Goal: Task Accomplishment & Management: Complete application form

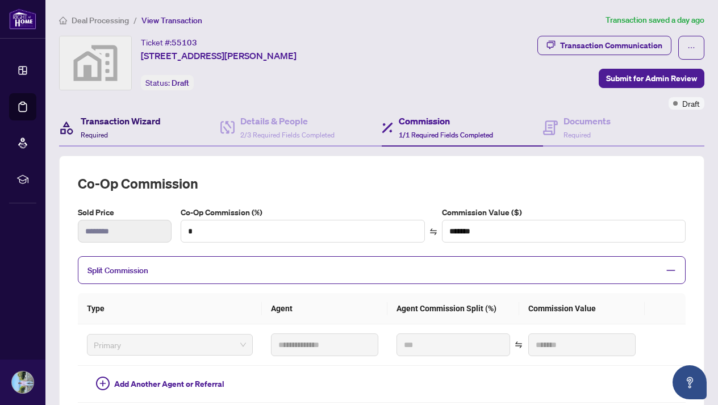
click at [155, 128] on div "Transaction Wizard Required" at bounding box center [121, 127] width 80 height 27
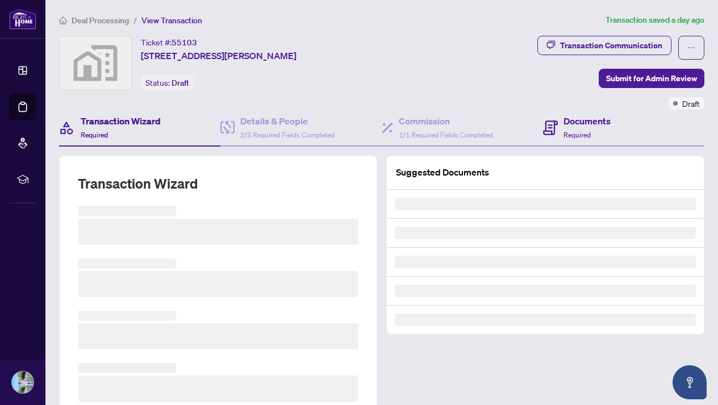
click at [611, 132] on div "Documents Required" at bounding box center [623, 128] width 161 height 37
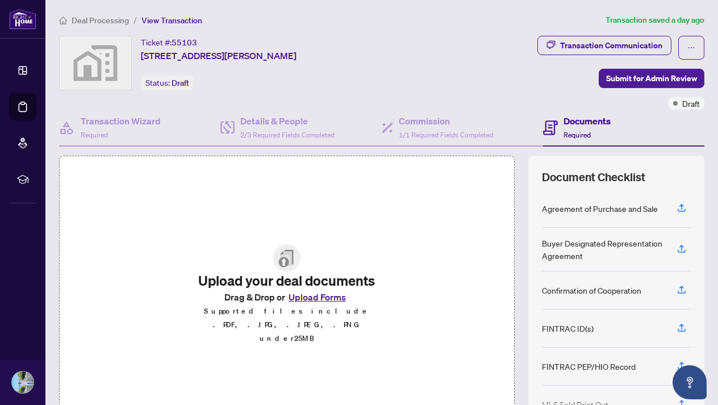
scroll to position [9, 0]
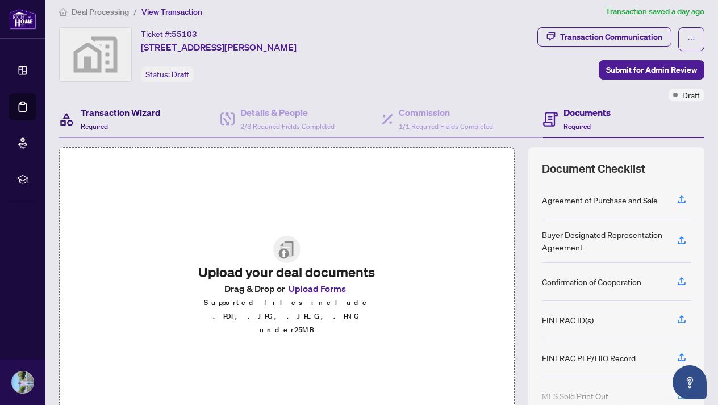
click at [119, 121] on div "Transaction Wizard Required" at bounding box center [121, 119] width 80 height 27
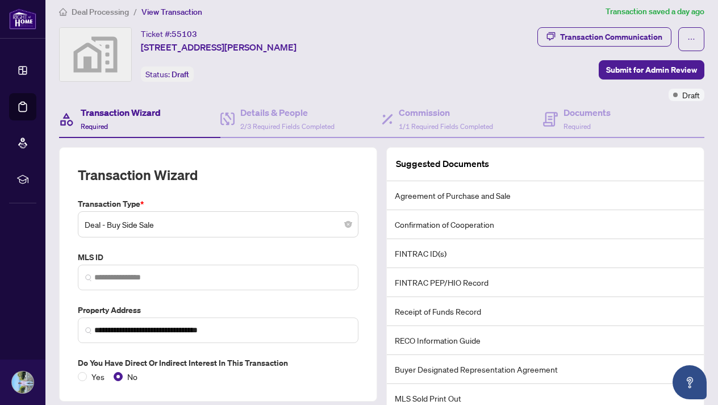
scroll to position [86, 0]
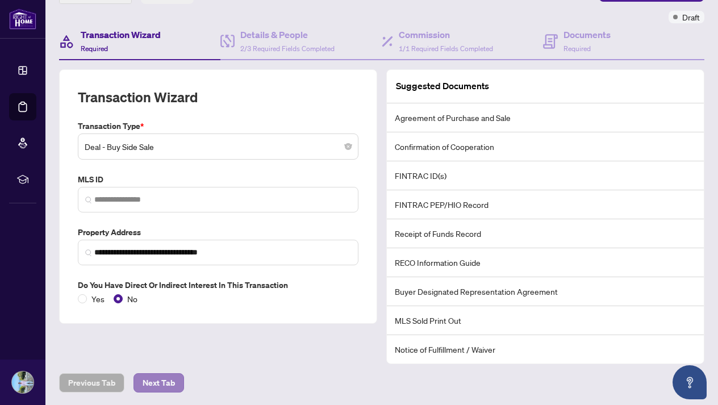
click at [168, 376] on span "Next Tab" at bounding box center [159, 383] width 32 height 18
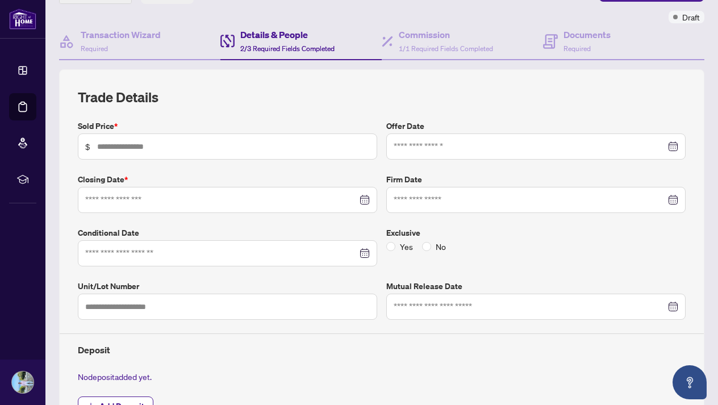
type input "*******"
type input "**********"
click at [440, 149] on input at bounding box center [530, 146] width 272 height 12
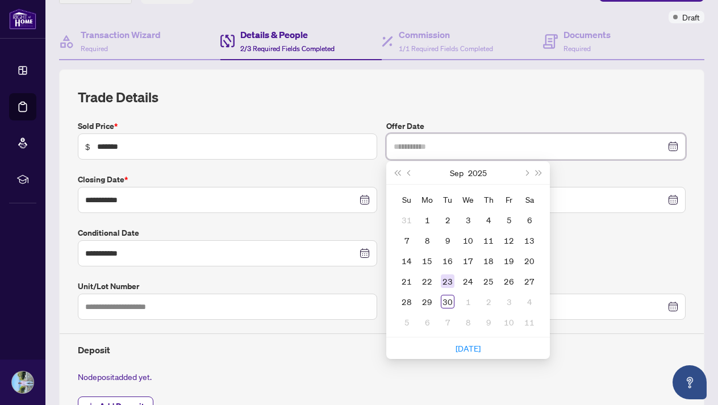
type input "**********"
click at [455, 281] on td "23" at bounding box center [447, 281] width 20 height 20
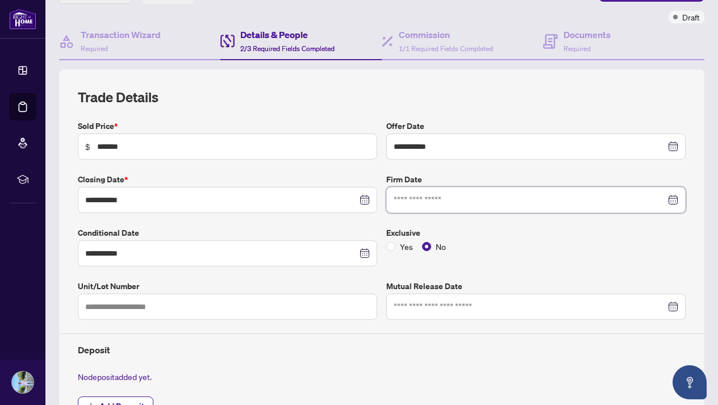
click at [456, 200] on input at bounding box center [530, 200] width 272 height 12
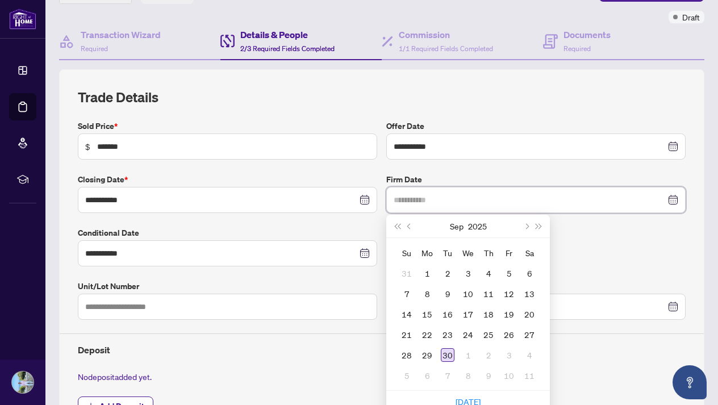
type input "**********"
click at [445, 356] on div "30" at bounding box center [448, 355] width 14 height 14
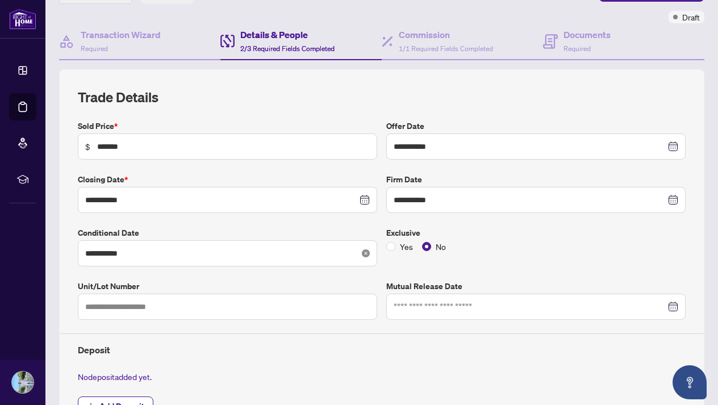
click at [364, 252] on icon "close-circle" at bounding box center [366, 253] width 8 height 8
click at [362, 250] on div at bounding box center [227, 253] width 285 height 12
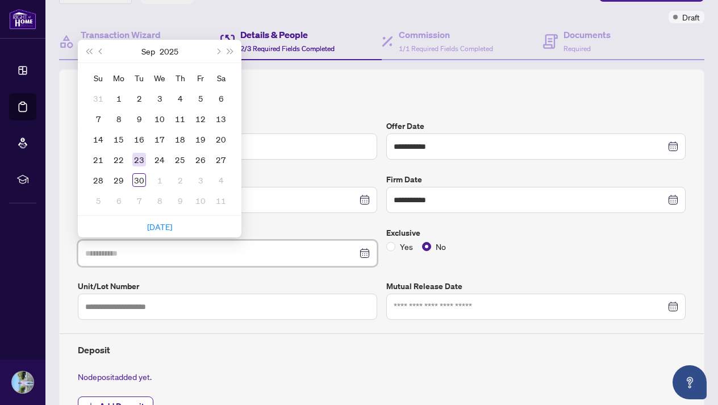
type input "**********"
click at [144, 156] on div "23" at bounding box center [139, 160] width 14 height 14
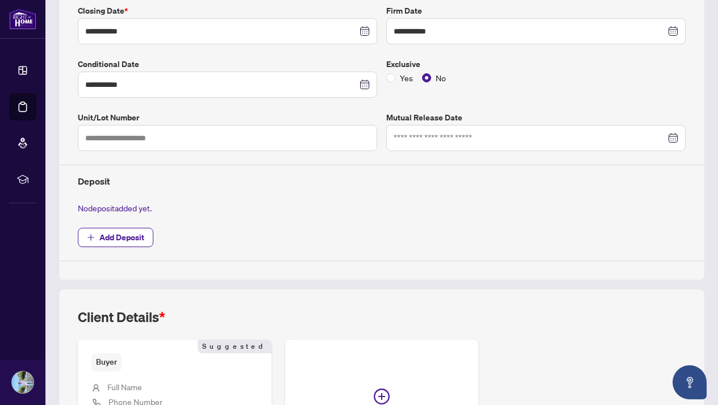
scroll to position [258, 0]
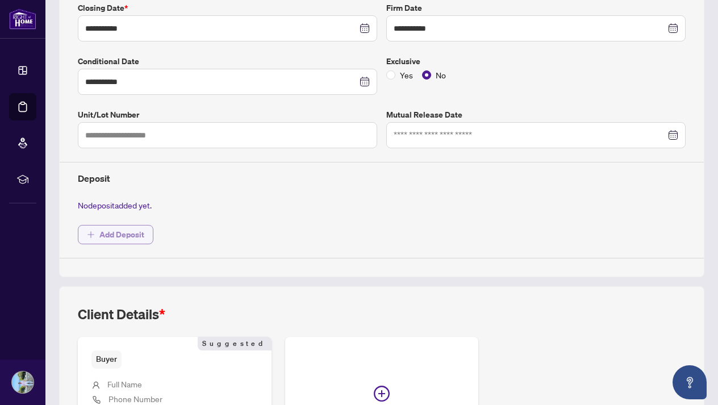
click at [138, 235] on span "Add Deposit" at bounding box center [121, 235] width 45 height 18
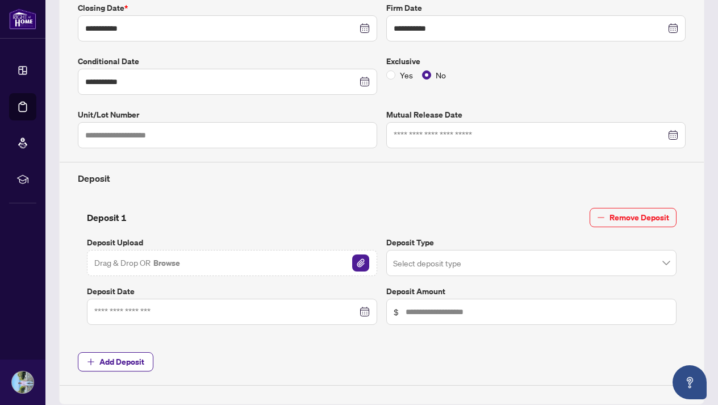
click at [443, 253] on input "search" at bounding box center [526, 264] width 266 height 25
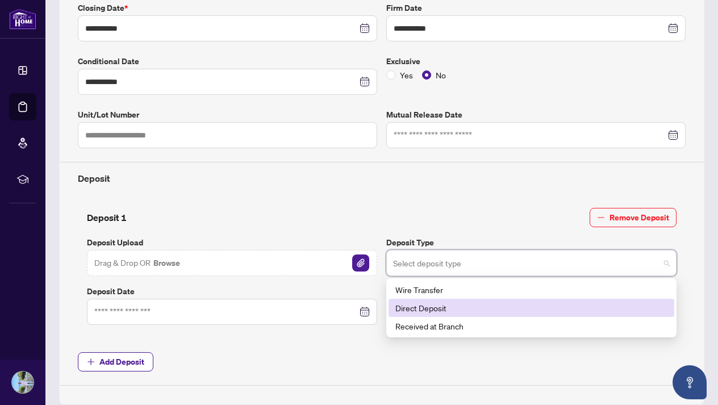
click at [475, 302] on div "Direct Deposit" at bounding box center [531, 308] width 272 height 12
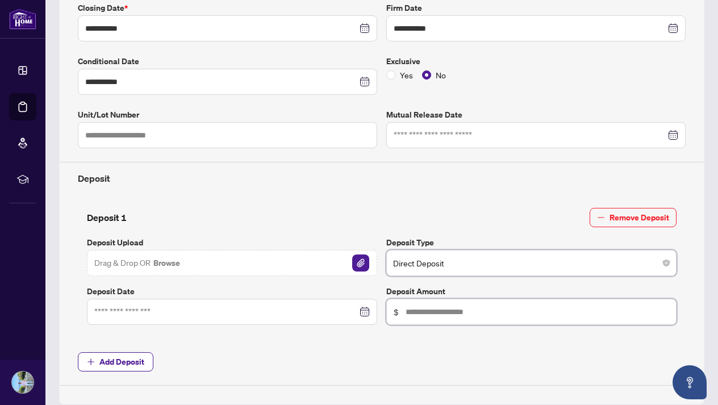
click at [453, 309] on input "text" at bounding box center [538, 312] width 264 height 12
type input "******"
click at [367, 311] on div at bounding box center [232, 312] width 276 height 12
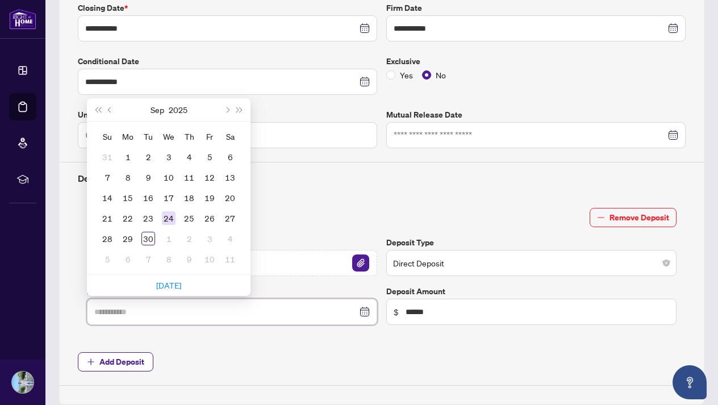
type input "**********"
click at [165, 216] on div "24" at bounding box center [169, 218] width 14 height 14
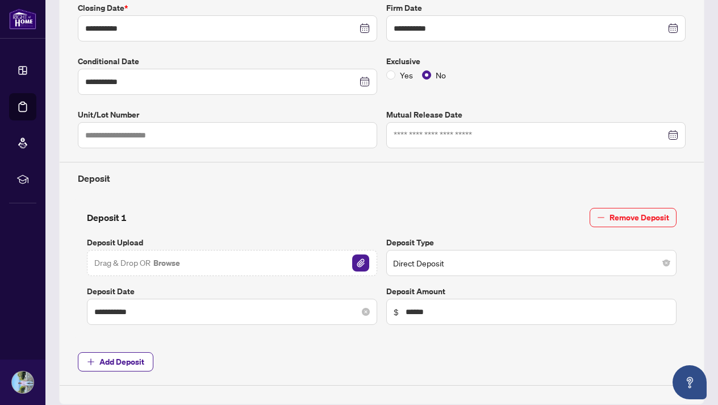
click at [373, 307] on div "**********" at bounding box center [232, 312] width 290 height 26
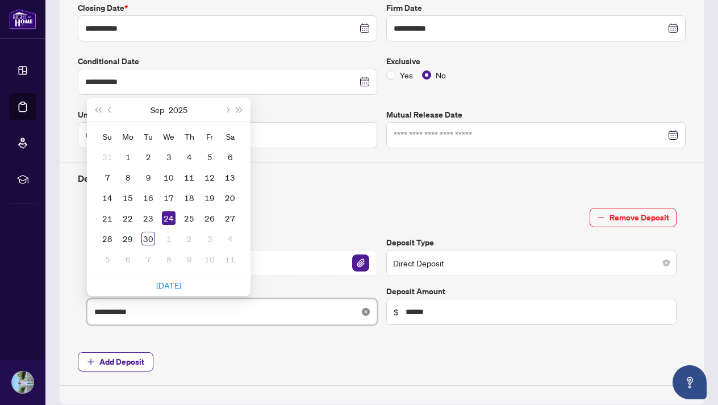
click at [369, 308] on icon "close-circle" at bounding box center [366, 312] width 8 height 8
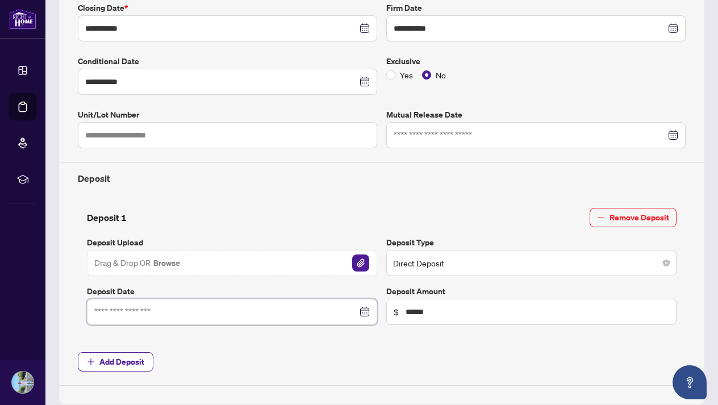
click at [364, 309] on div at bounding box center [232, 312] width 276 height 12
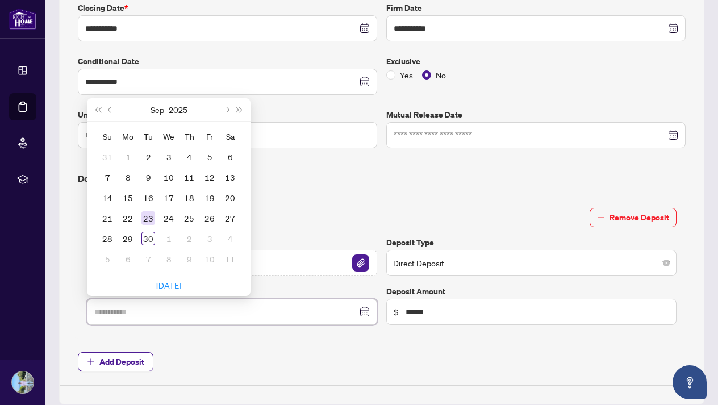
type input "**********"
click at [149, 216] on div "23" at bounding box center [148, 218] width 14 height 14
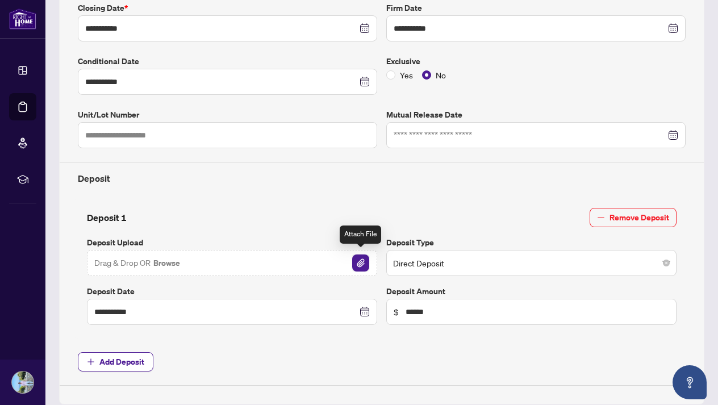
click at [353, 259] on img "button" at bounding box center [360, 263] width 17 height 17
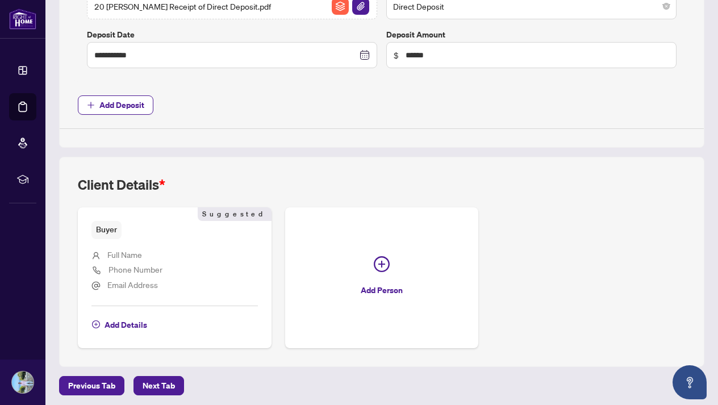
scroll to position [514, 0]
click at [159, 383] on span "Next Tab" at bounding box center [159, 386] width 32 height 18
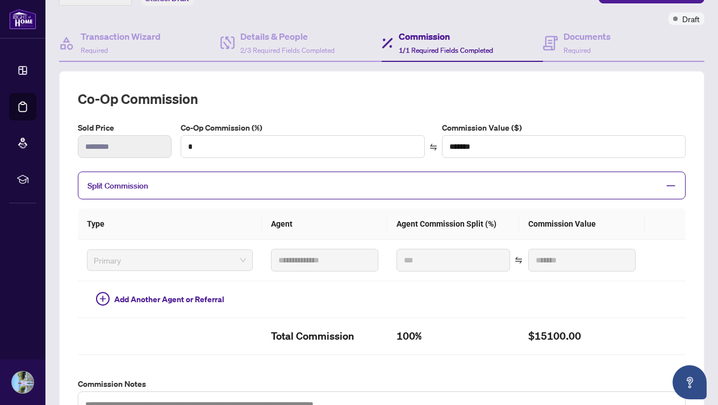
scroll to position [89, 0]
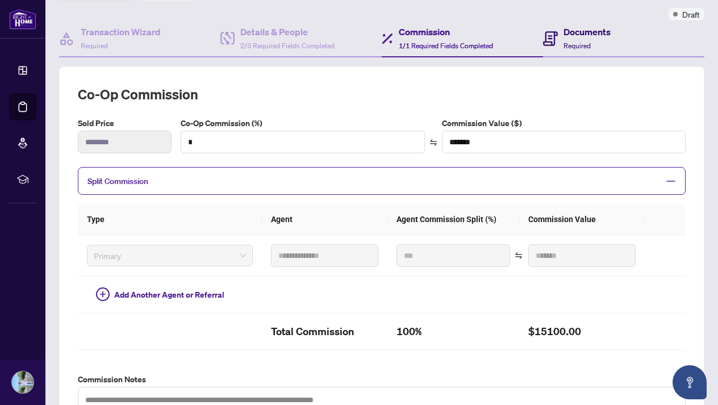
click at [573, 40] on div "Documents Required" at bounding box center [587, 38] width 47 height 27
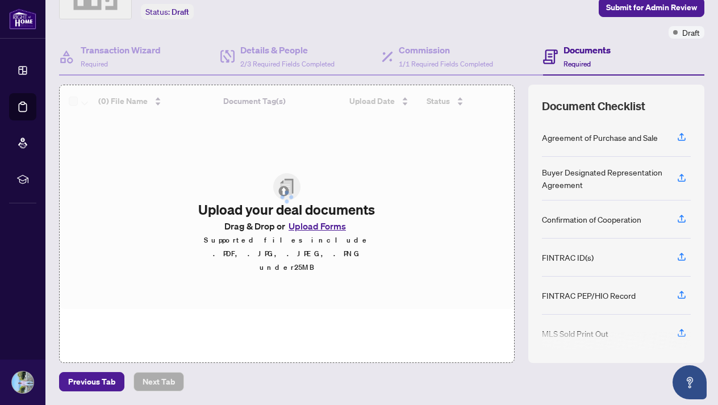
scroll to position [70, 0]
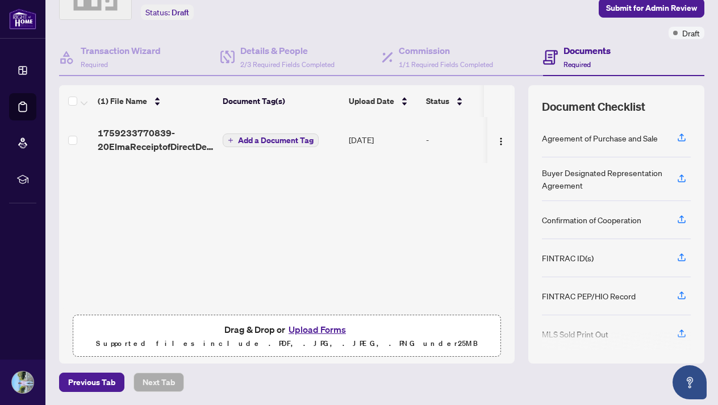
click at [278, 141] on span "Add a Document Tag" at bounding box center [276, 140] width 76 height 8
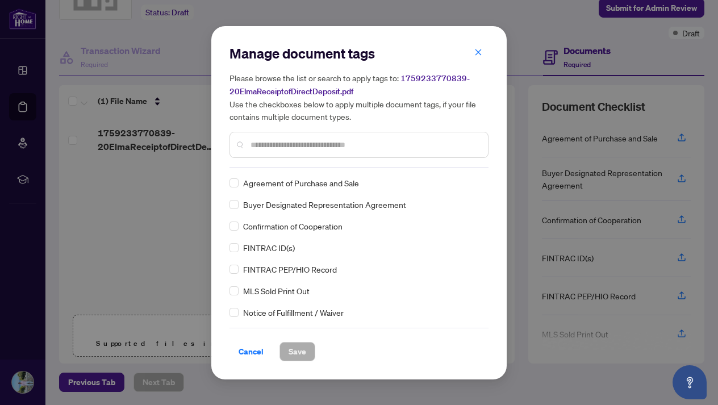
scroll to position [-1, 0]
click at [303, 145] on input "text" at bounding box center [365, 145] width 228 height 12
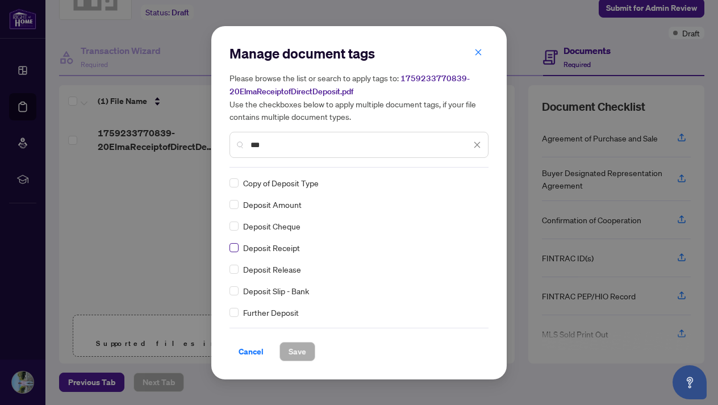
type input "***"
click at [306, 352] on span "Save" at bounding box center [298, 352] width 18 height 18
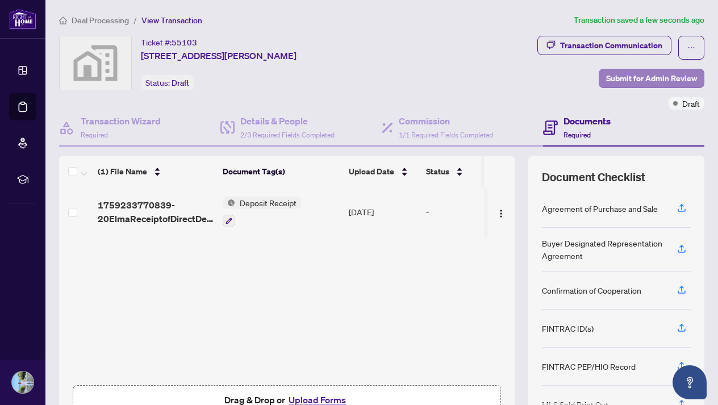
click at [632, 76] on span "Submit for Admin Review" at bounding box center [651, 78] width 91 height 18
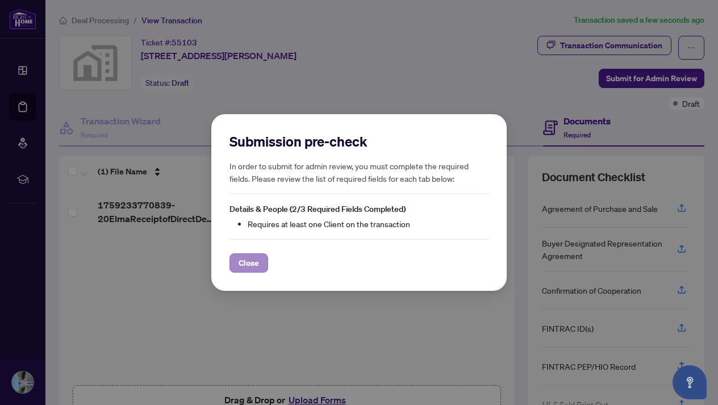
click at [262, 267] on button "Close" at bounding box center [249, 262] width 39 height 19
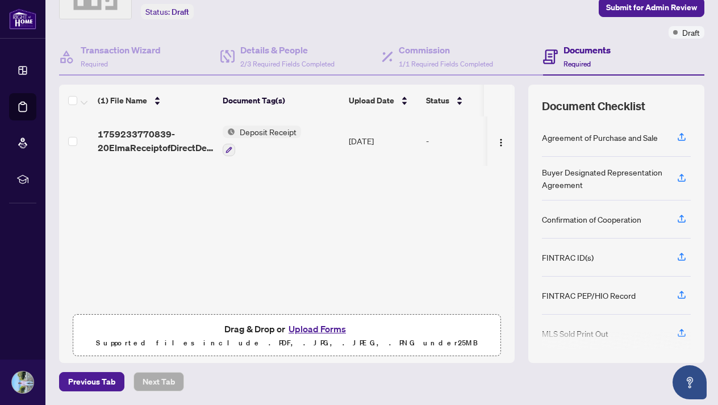
scroll to position [70, 0]
click at [283, 62] on span "2/3 Required Fields Completed" at bounding box center [287, 64] width 94 height 9
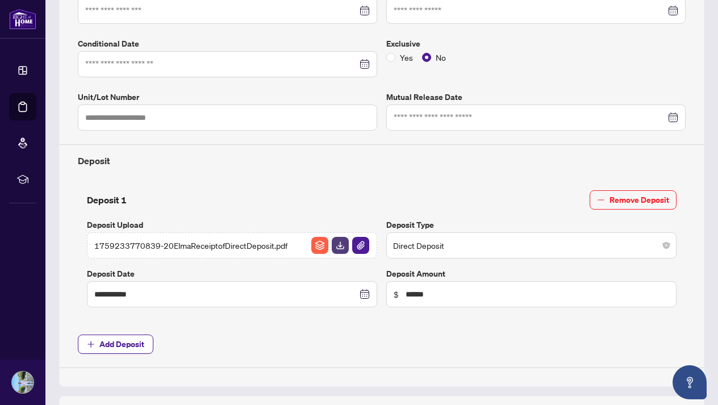
type input "**********"
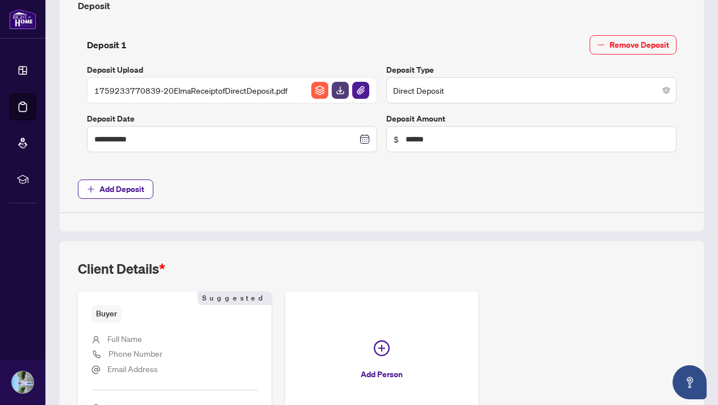
scroll to position [508, 0]
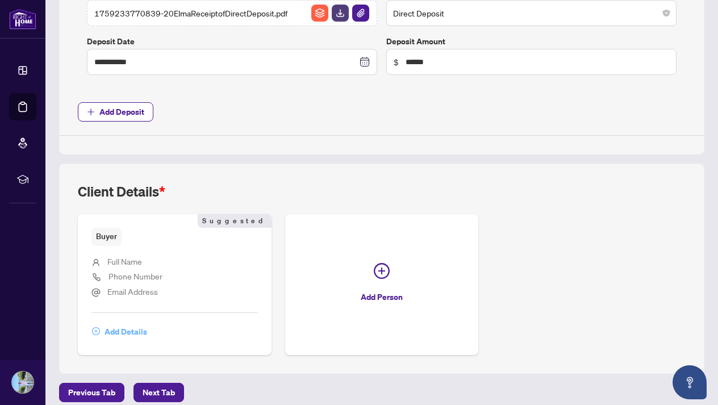
click at [137, 328] on span "Add Details" at bounding box center [126, 332] width 43 height 18
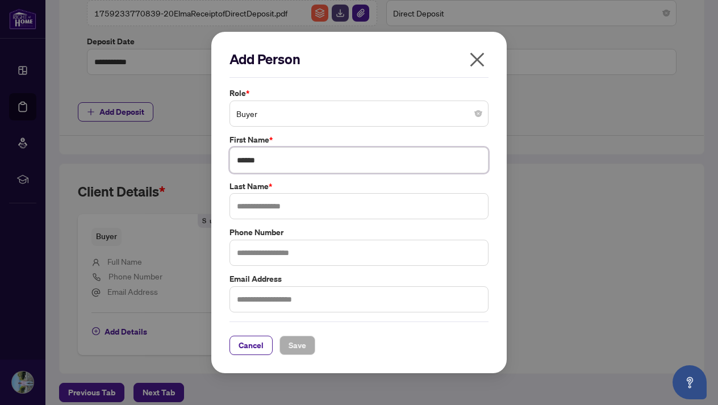
click at [281, 164] on input "******" at bounding box center [359, 160] width 259 height 26
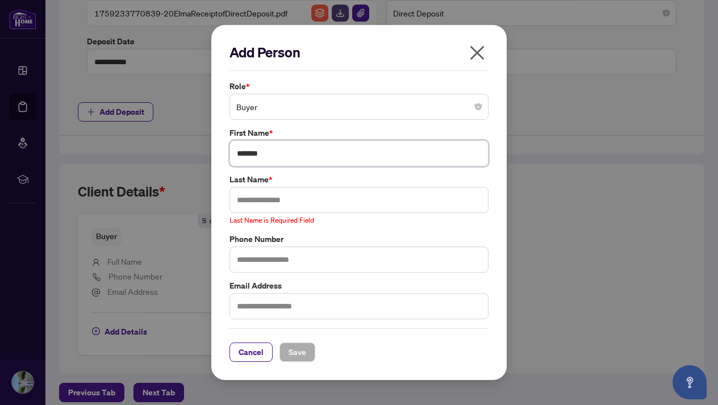
type input "*******"
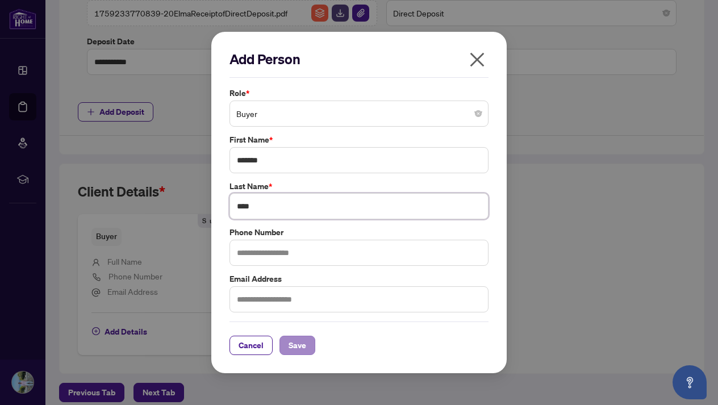
type input "****"
click at [303, 340] on span "Save" at bounding box center [298, 345] width 18 height 18
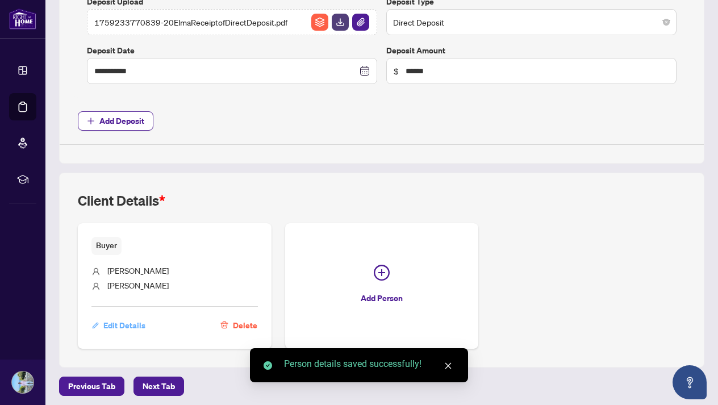
scroll to position [0, 0]
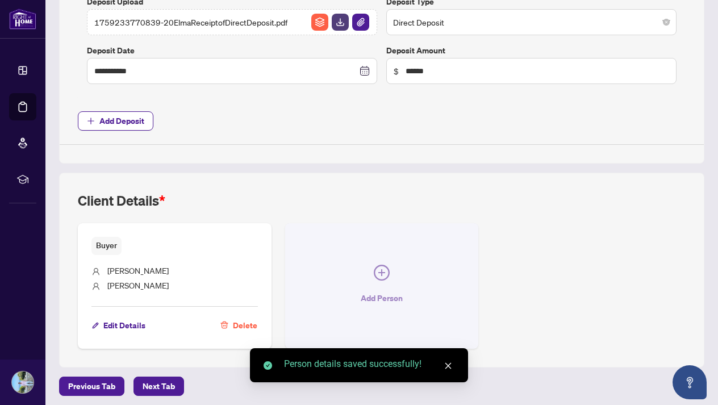
click at [370, 272] on button "Add Person" at bounding box center [382, 285] width 194 height 125
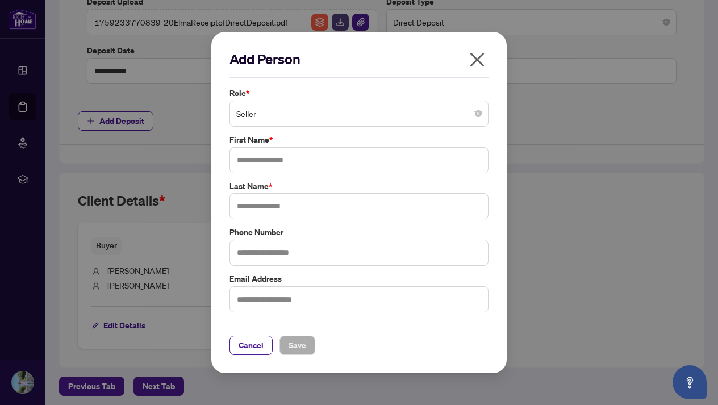
click at [301, 117] on span "Seller" at bounding box center [358, 114] width 245 height 22
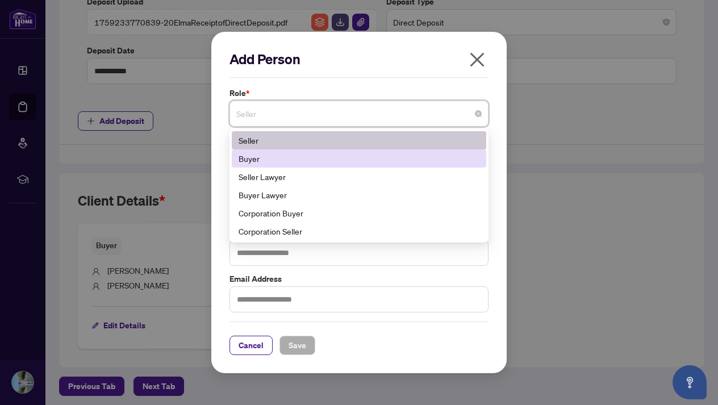
click at [287, 158] on div "Buyer" at bounding box center [359, 158] width 241 height 12
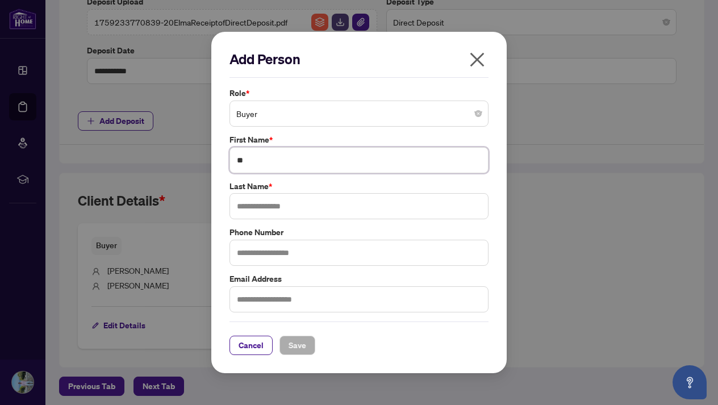
type input "*"
type input "****"
type input "*********"
click at [302, 348] on span "Save" at bounding box center [298, 345] width 18 height 18
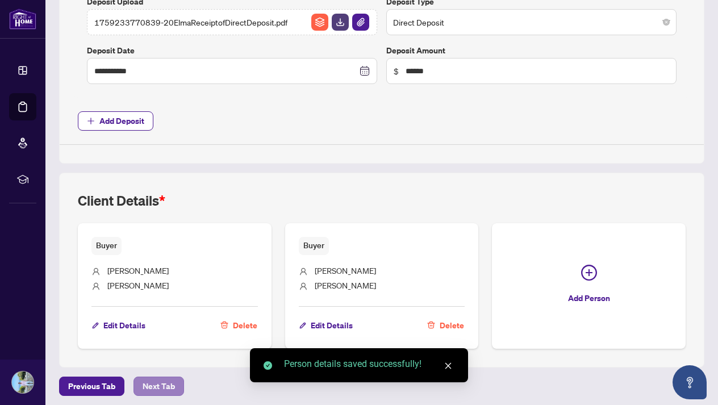
click at [171, 381] on span "Next Tab" at bounding box center [159, 386] width 32 height 18
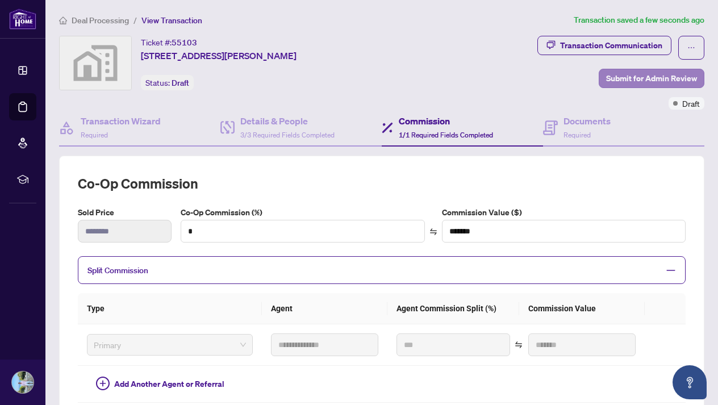
click at [657, 74] on span "Submit for Admin Review" at bounding box center [651, 78] width 91 height 18
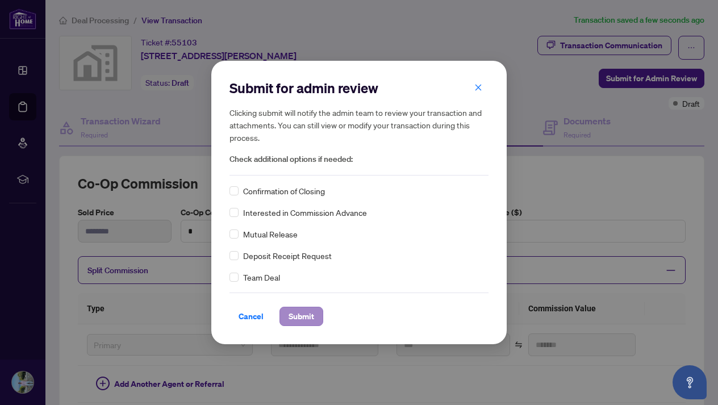
click at [312, 315] on span "Submit" at bounding box center [302, 316] width 26 height 18
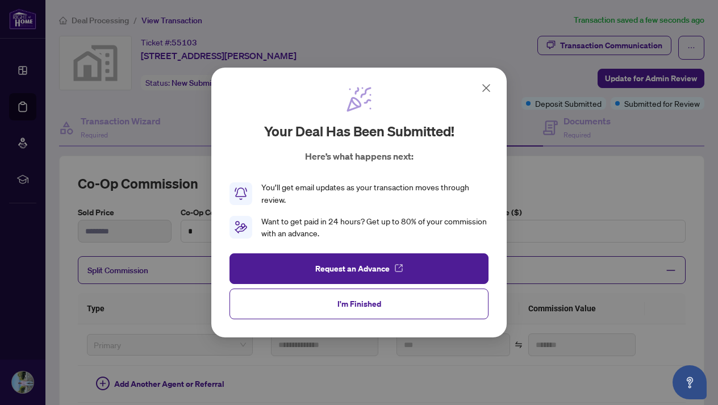
click at [481, 91] on icon at bounding box center [487, 88] width 14 height 14
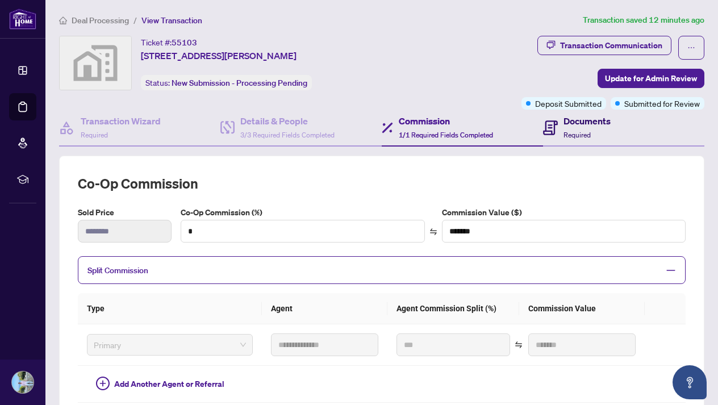
click at [584, 124] on h4 "Documents" at bounding box center [587, 121] width 47 height 14
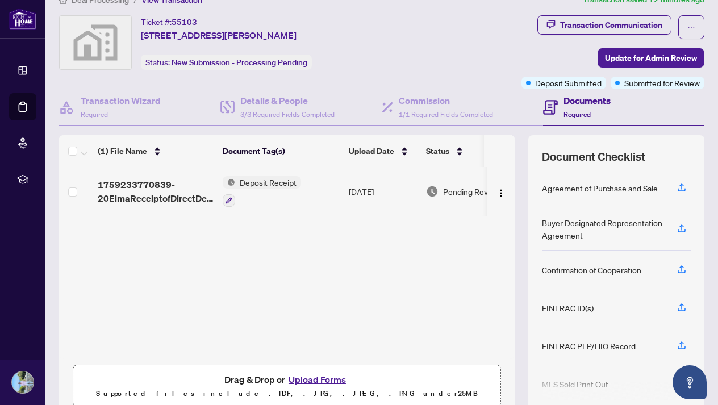
scroll to position [21, 0]
click at [680, 268] on icon "button" at bounding box center [682, 269] width 10 height 10
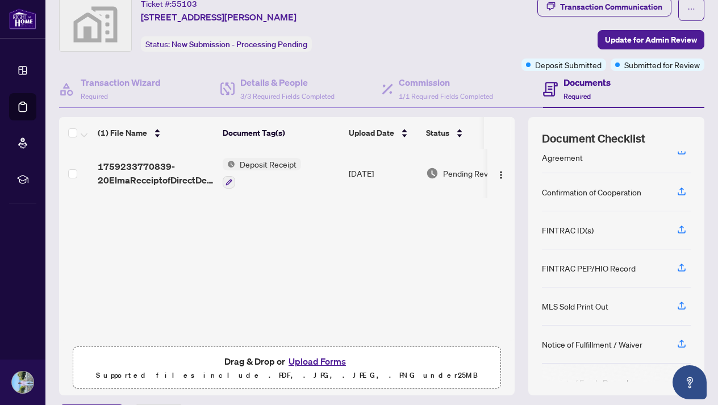
scroll to position [52, 0]
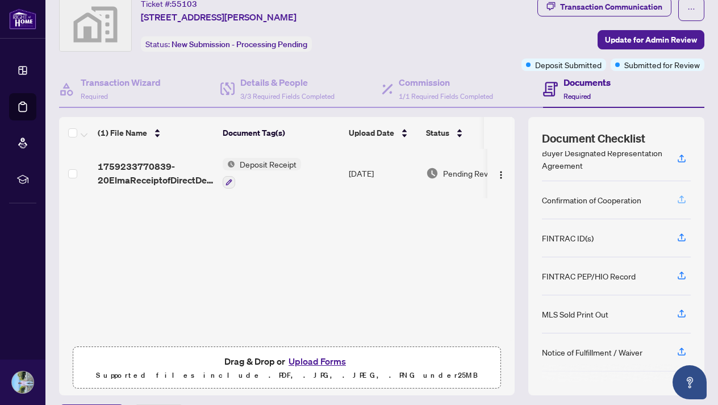
click at [681, 203] on icon "button" at bounding box center [682, 201] width 8 height 3
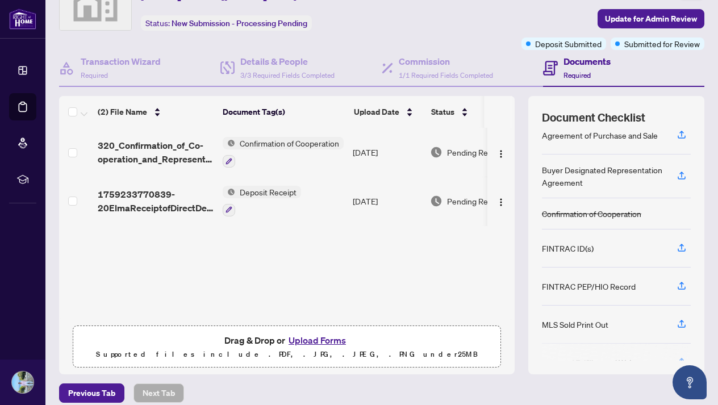
scroll to position [14, 0]
click at [682, 323] on icon "button" at bounding box center [682, 323] width 10 height 10
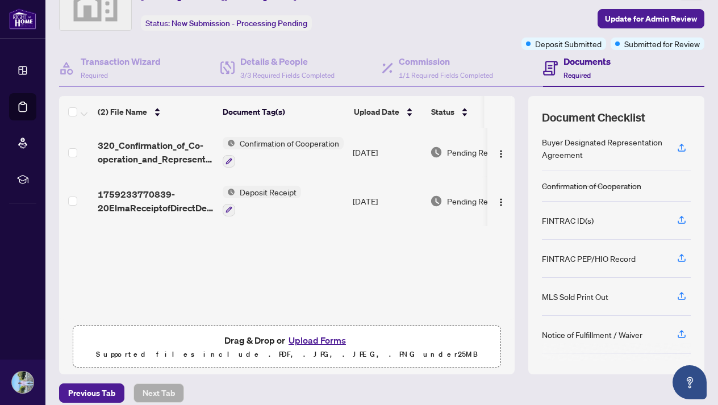
scroll to position [42, 0]
click at [685, 297] on icon "button" at bounding box center [682, 297] width 8 height 3
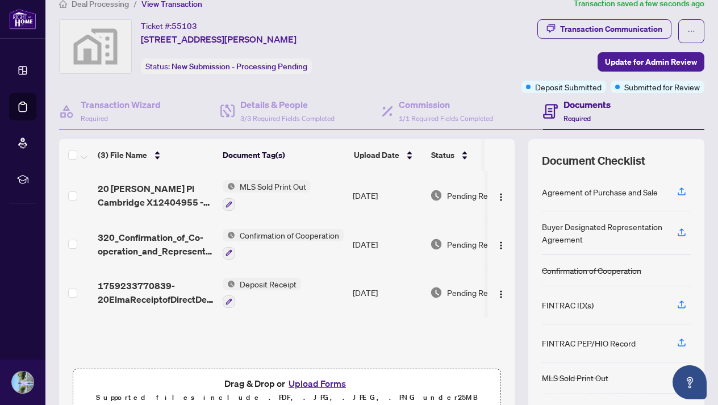
scroll to position [0, 0]
click at [682, 191] on icon "button" at bounding box center [682, 190] width 5 height 6
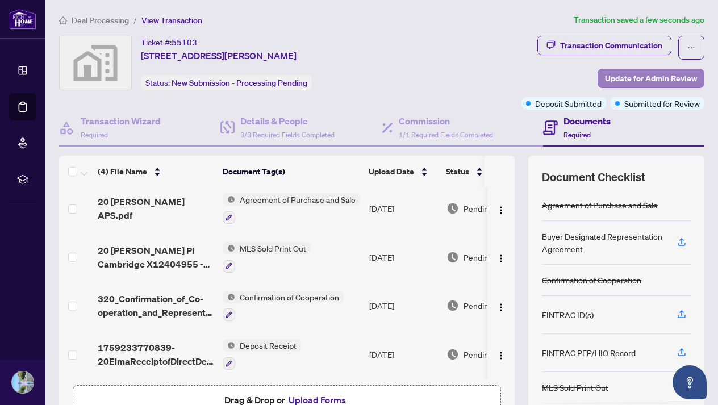
click at [660, 79] on span "Update for Admin Review" at bounding box center [651, 78] width 92 height 18
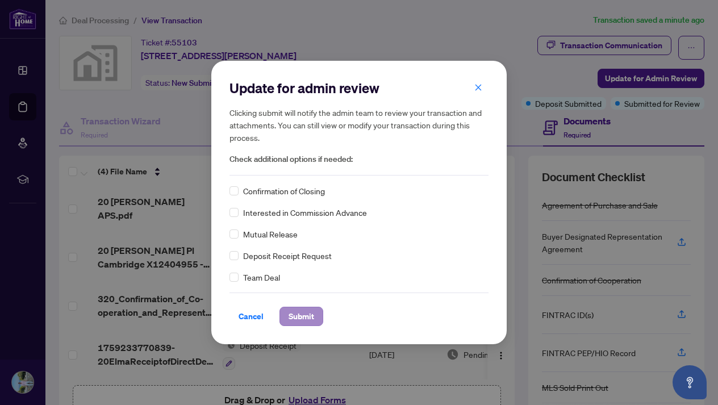
click at [312, 316] on span "Submit" at bounding box center [302, 316] width 26 height 18
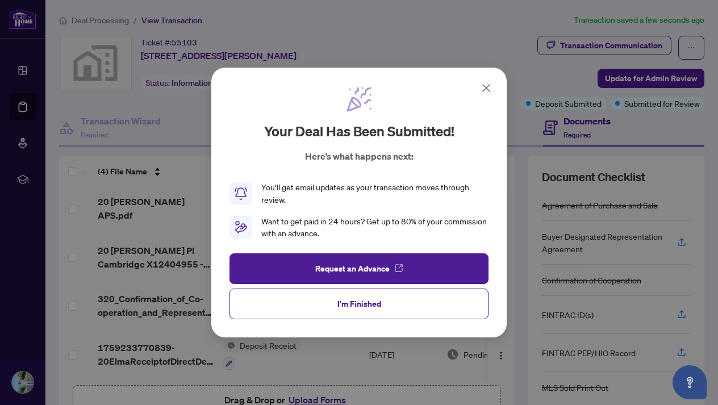
click at [485, 91] on icon at bounding box center [487, 88] width 14 height 14
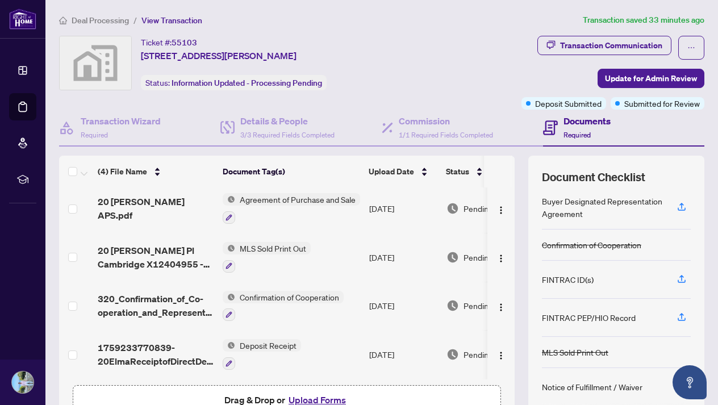
scroll to position [37, 0]
click at [683, 316] on icon "button" at bounding box center [682, 315] width 10 height 10
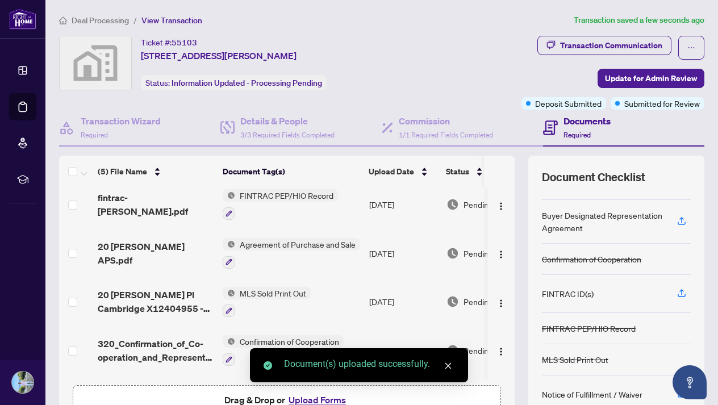
scroll to position [23, 0]
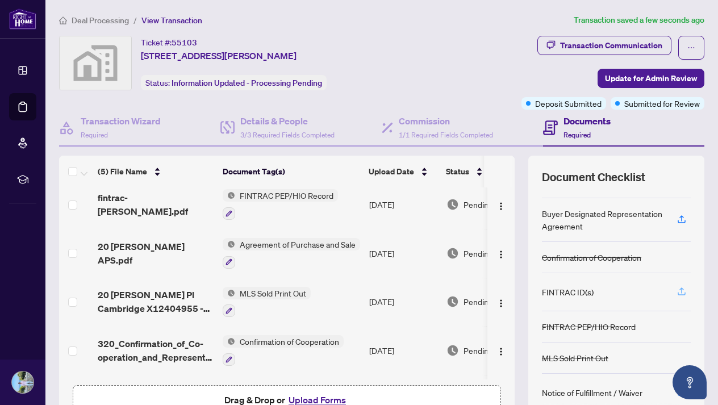
click at [684, 294] on icon "button" at bounding box center [682, 291] width 10 height 10
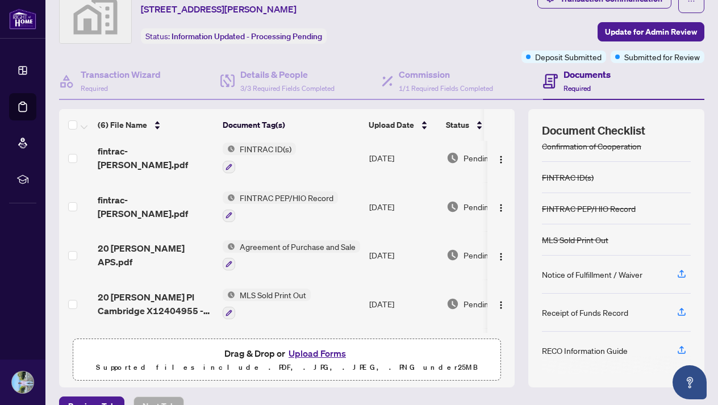
scroll to position [70, 0]
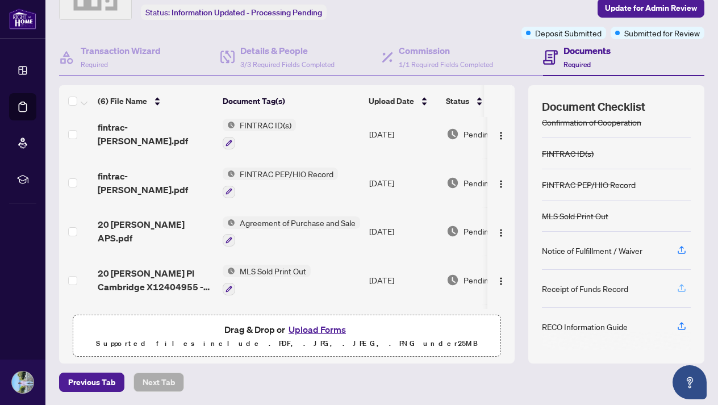
click at [683, 289] on icon "button" at bounding box center [682, 288] width 10 height 10
click at [681, 251] on div "Please wait while we upload your file(s)... Do not close or refresh the browser…" at bounding box center [359, 202] width 718 height 405
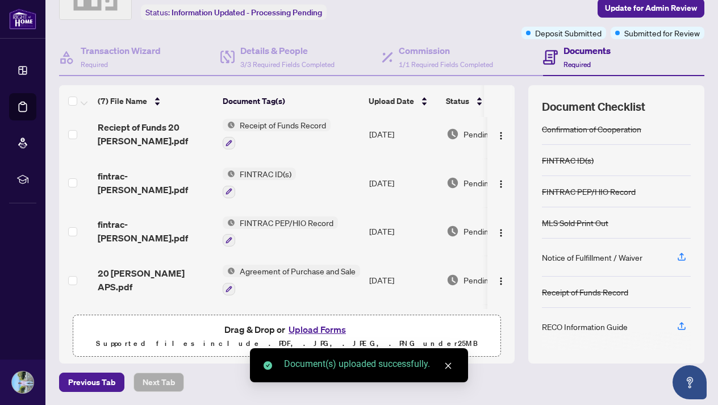
scroll to position [81, 0]
click at [682, 329] on icon "button" at bounding box center [682, 328] width 8 height 3
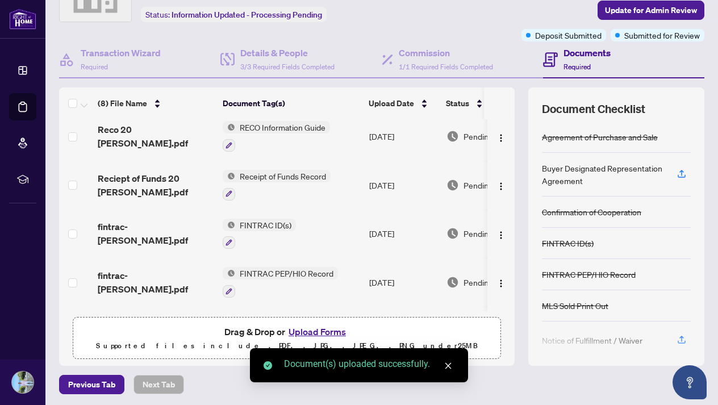
scroll to position [69, 0]
click at [682, 173] on icon "button" at bounding box center [682, 172] width 5 height 6
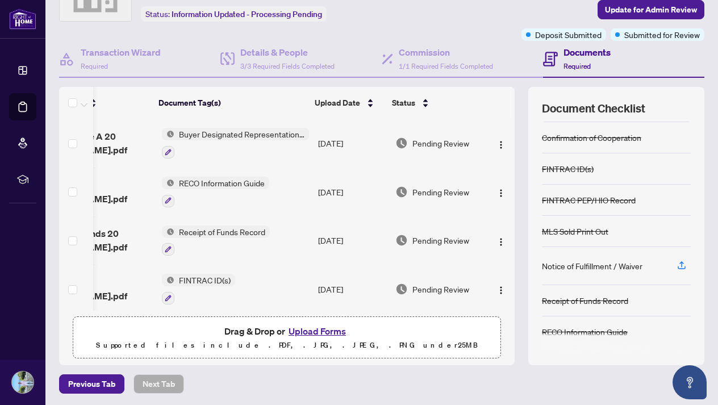
scroll to position [0, 64]
click at [497, 144] on img "button" at bounding box center [501, 144] width 9 height 9
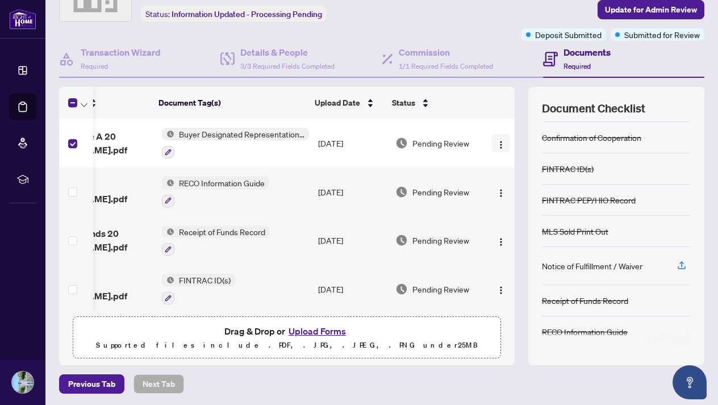
click at [501, 142] on img "button" at bounding box center [501, 144] width 9 height 9
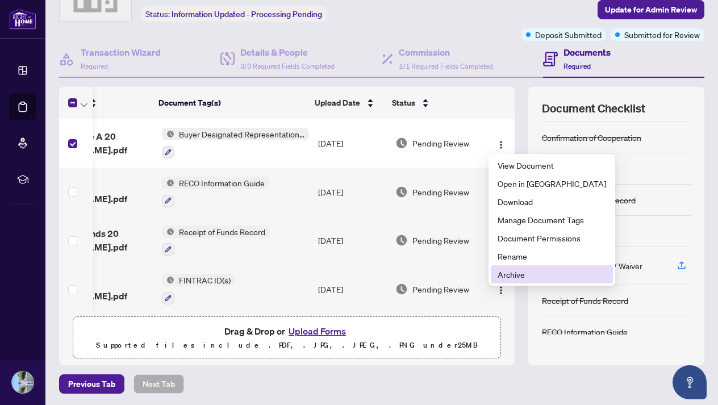
click at [533, 268] on li "Archive" at bounding box center [552, 274] width 122 height 18
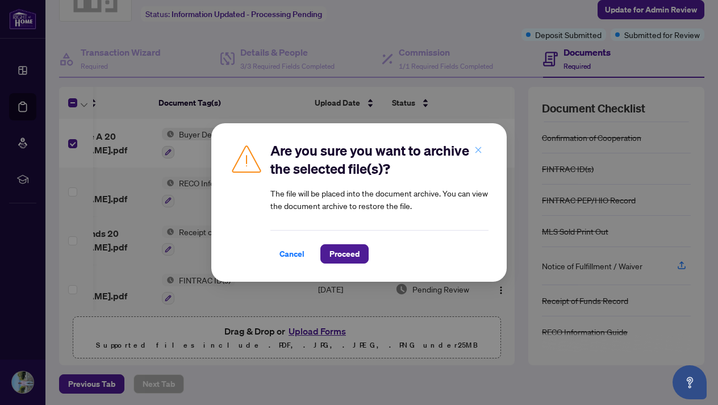
click at [476, 147] on icon "close" at bounding box center [478, 150] width 8 height 8
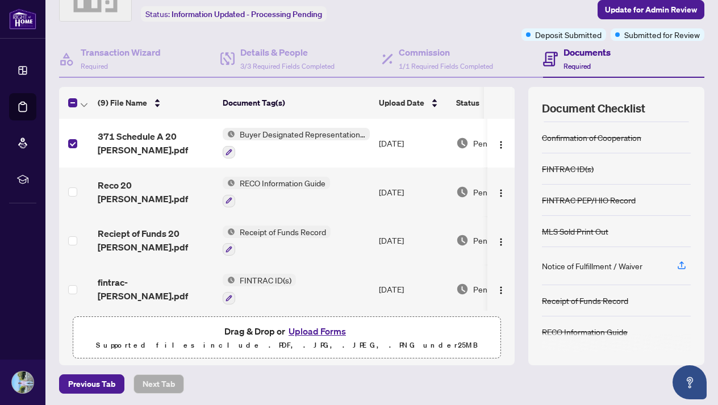
scroll to position [0, 0]
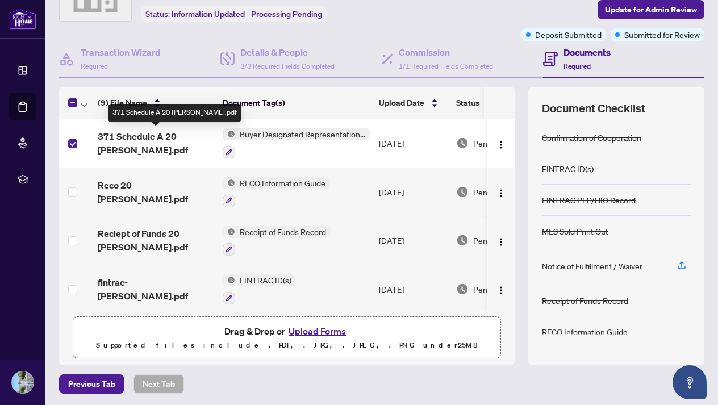
click at [193, 151] on span "371 Schedule A 20 Elma.pdf" at bounding box center [156, 143] width 116 height 27
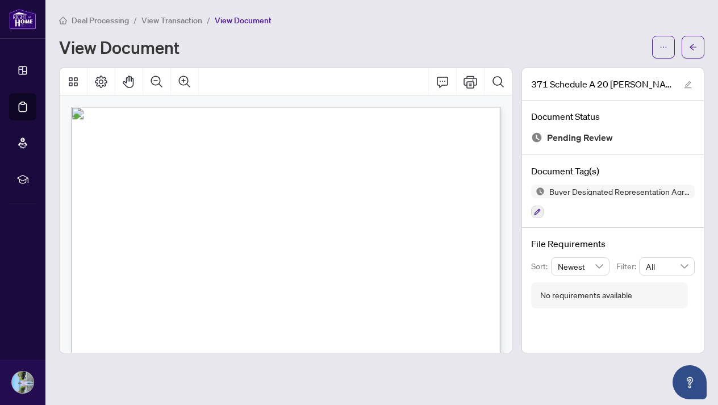
click at [666, 58] on div "Deal Processing / View Transaction / View Document View Document 371 Schedule A…" at bounding box center [381, 184] width 645 height 340
click at [666, 55] on span "button" at bounding box center [664, 47] width 8 height 18
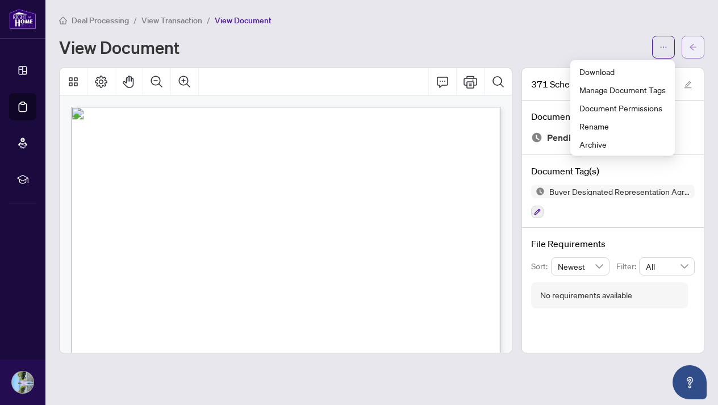
click at [693, 48] on icon "arrow-left" at bounding box center [693, 47] width 8 height 8
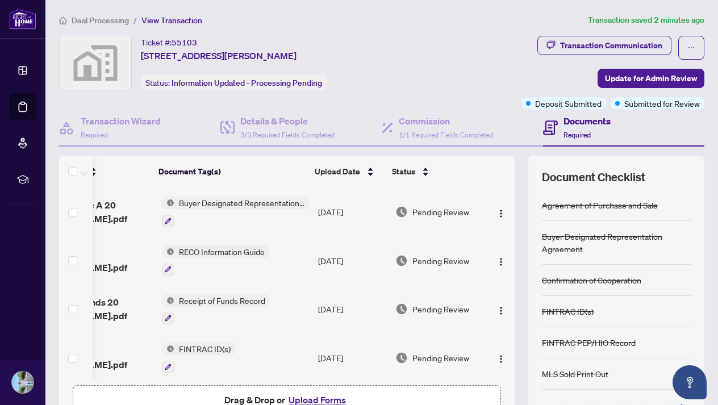
scroll to position [0, 64]
click at [500, 214] on img "button" at bounding box center [501, 213] width 9 height 9
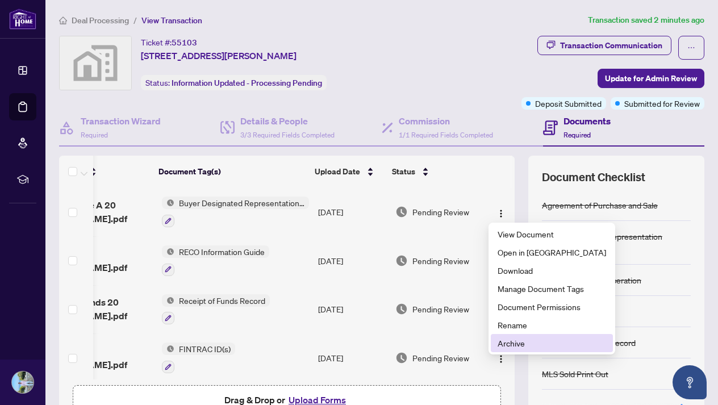
click at [531, 346] on span "Archive" at bounding box center [552, 343] width 109 height 12
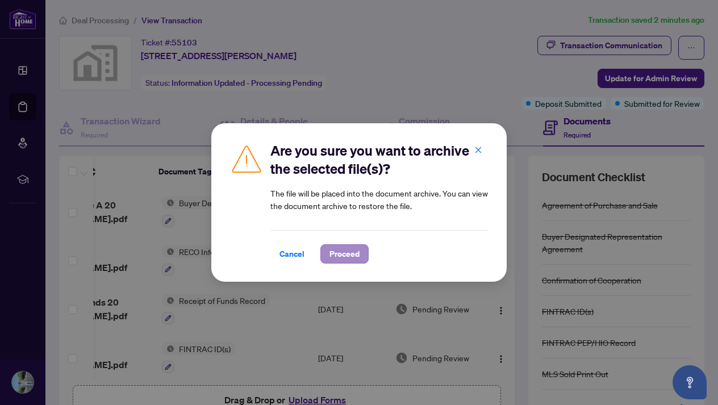
click at [354, 252] on span "Proceed" at bounding box center [345, 254] width 30 height 18
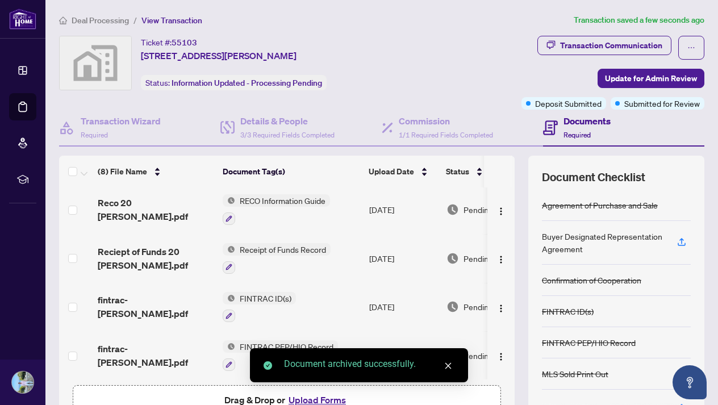
scroll to position [0, 0]
click at [682, 239] on icon "button" at bounding box center [682, 241] width 5 height 6
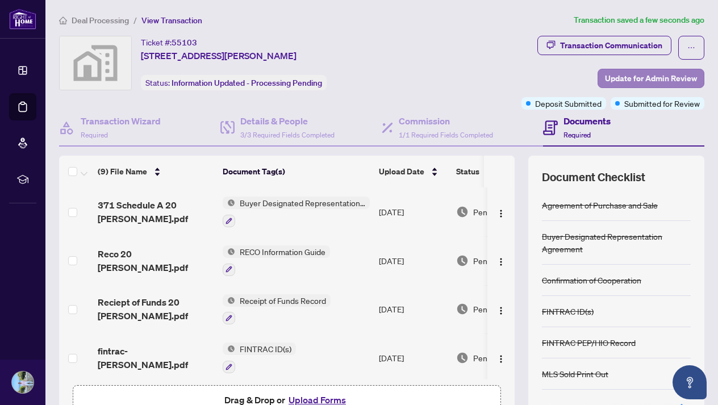
click at [619, 82] on span "Update for Admin Review" at bounding box center [651, 78] width 92 height 18
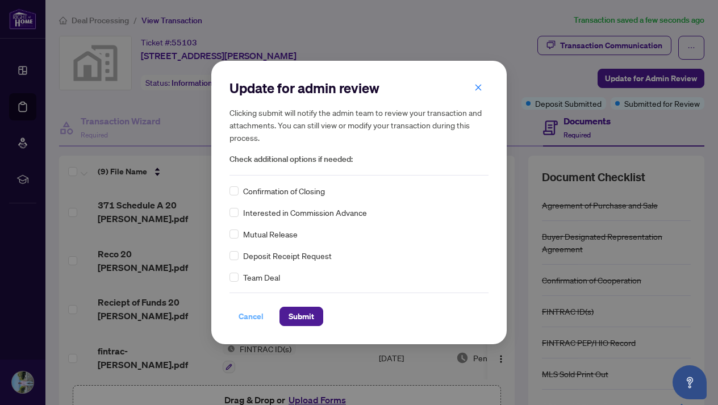
click at [255, 313] on span "Cancel" at bounding box center [251, 316] width 25 height 18
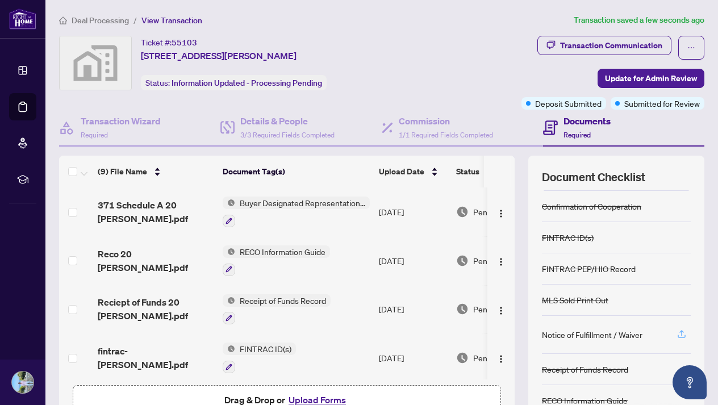
click at [684, 333] on icon "button" at bounding box center [682, 334] width 10 height 10
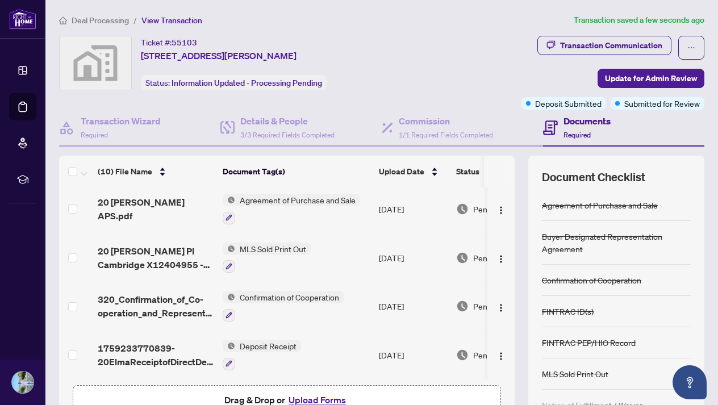
scroll to position [303, 0]
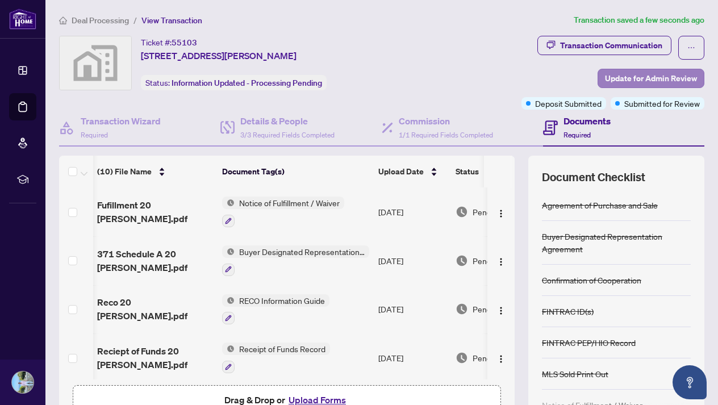
click at [656, 81] on span "Update for Admin Review" at bounding box center [651, 78] width 92 height 18
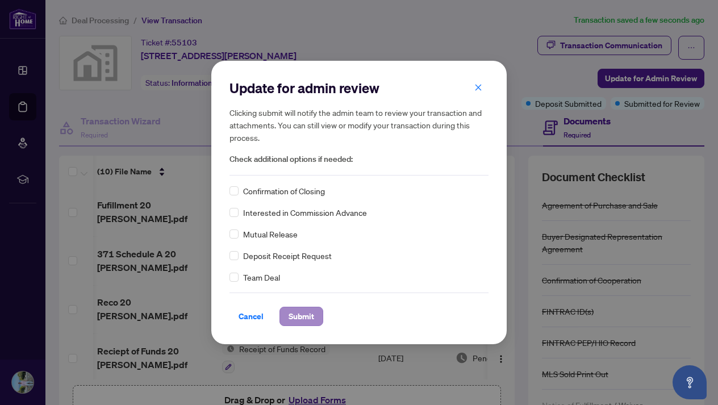
click at [299, 315] on span "Submit" at bounding box center [302, 316] width 26 height 18
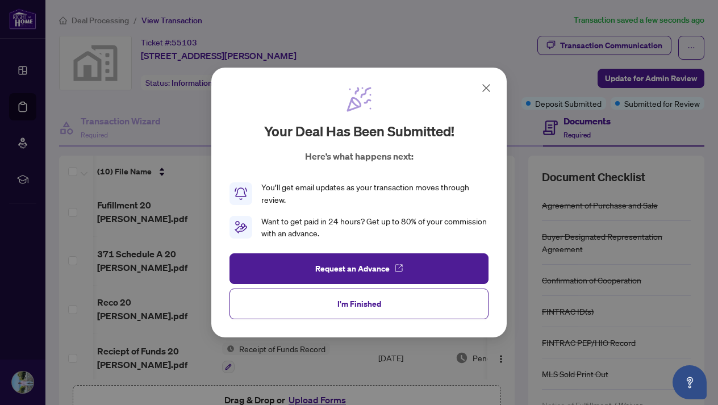
click at [488, 85] on icon at bounding box center [487, 88] width 14 height 14
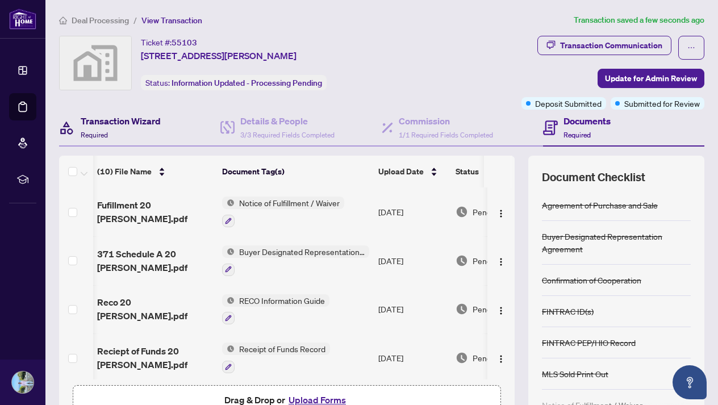
click at [144, 134] on div "Transaction Wizard Required" at bounding box center [121, 127] width 80 height 27
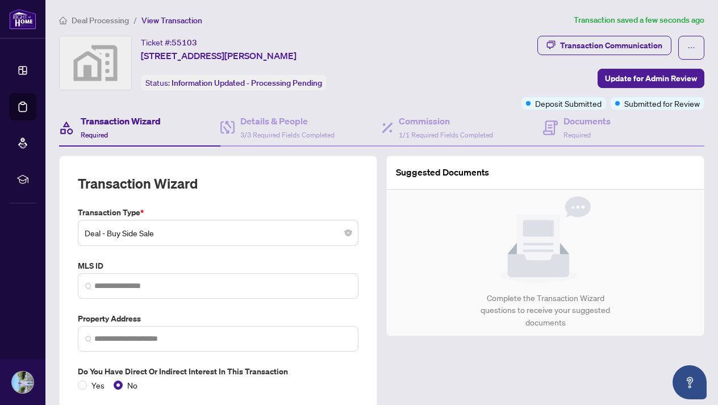
type input "**********"
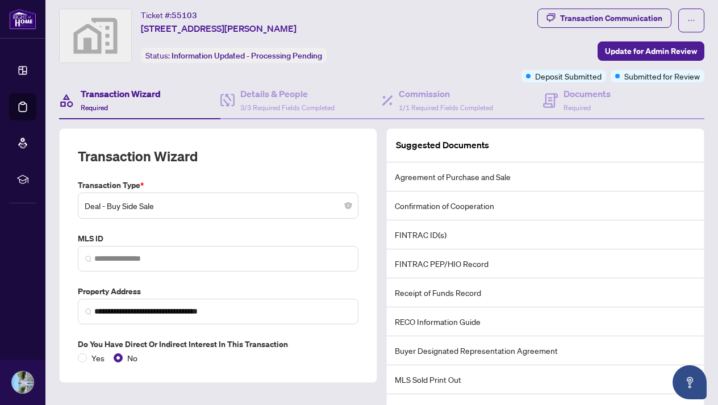
scroll to position [22, 0]
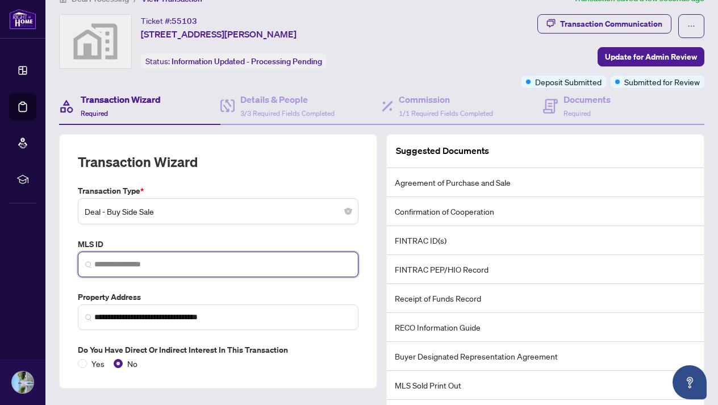
click at [191, 264] on input "search" at bounding box center [222, 265] width 257 height 12
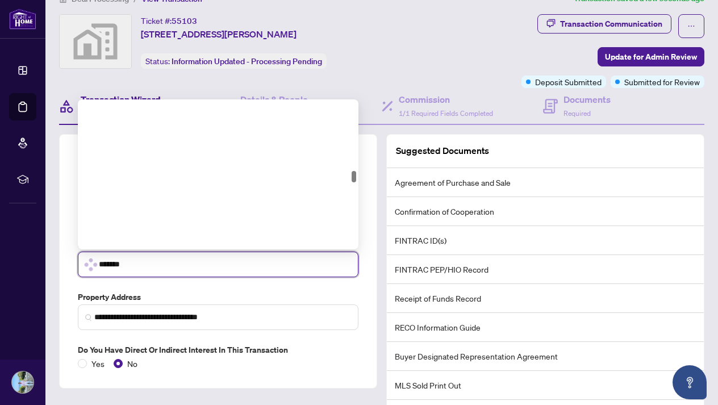
type input "********"
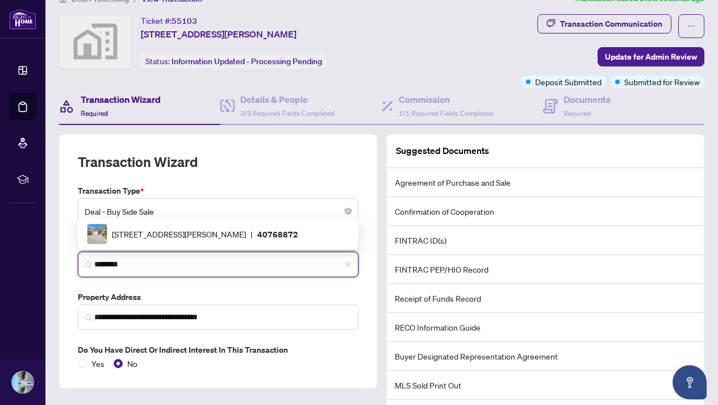
scroll to position [0, 0]
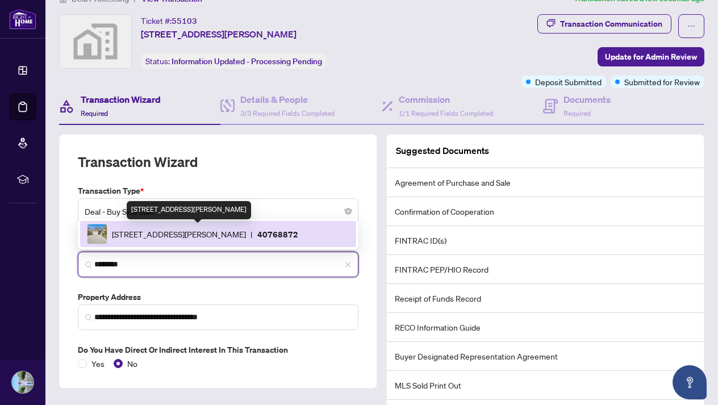
click at [211, 235] on span "20 Elma Place, Cambridge, ON N3C 4E6, Canada" at bounding box center [179, 234] width 134 height 12
type input "**********"
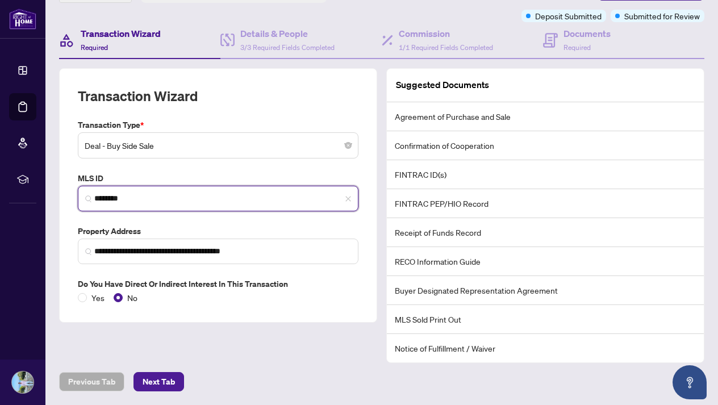
scroll to position [86, 0]
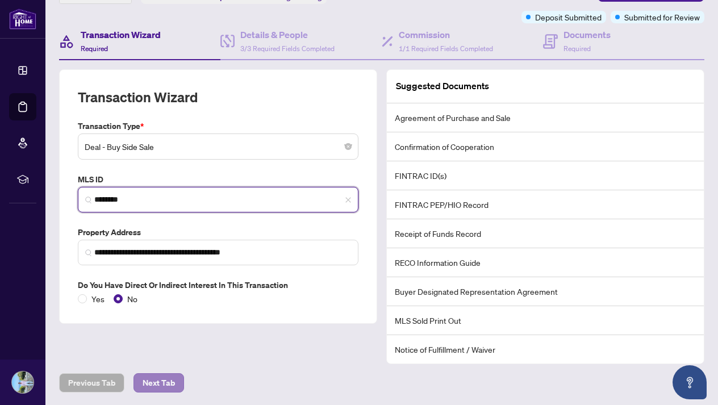
type input "********"
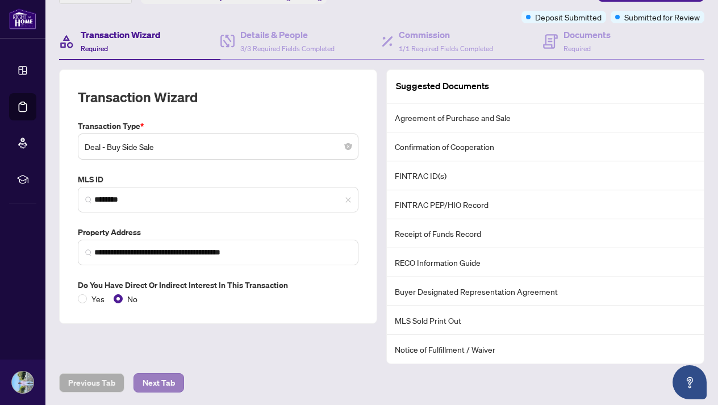
click at [161, 380] on span "Next Tab" at bounding box center [159, 383] width 32 height 18
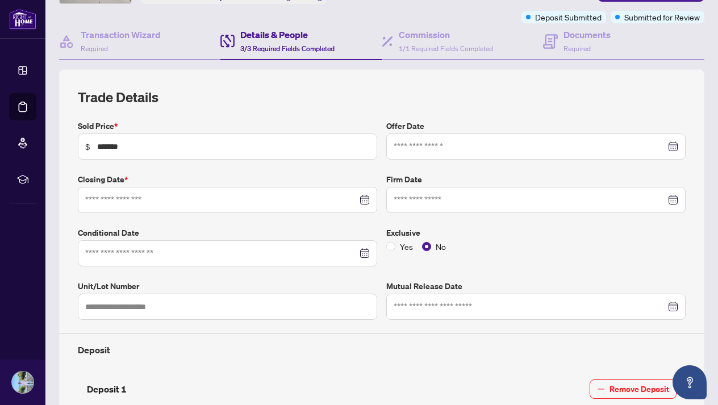
type input "**********"
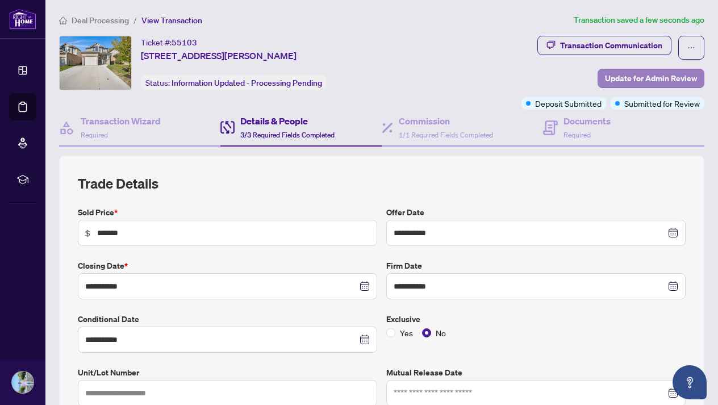
click at [641, 80] on span "Update for Admin Review" at bounding box center [651, 78] width 92 height 18
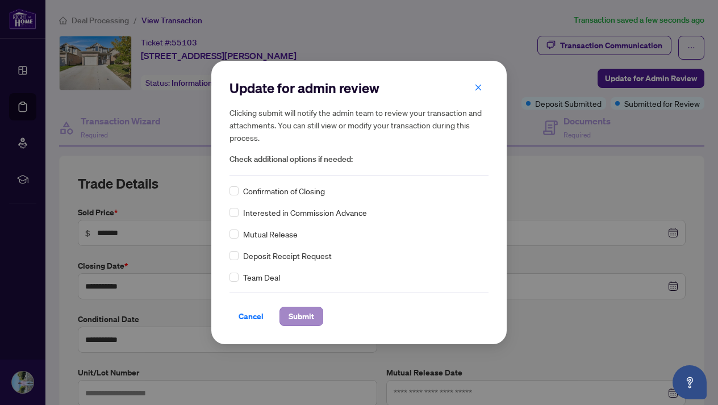
click at [303, 319] on span "Submit" at bounding box center [302, 316] width 26 height 18
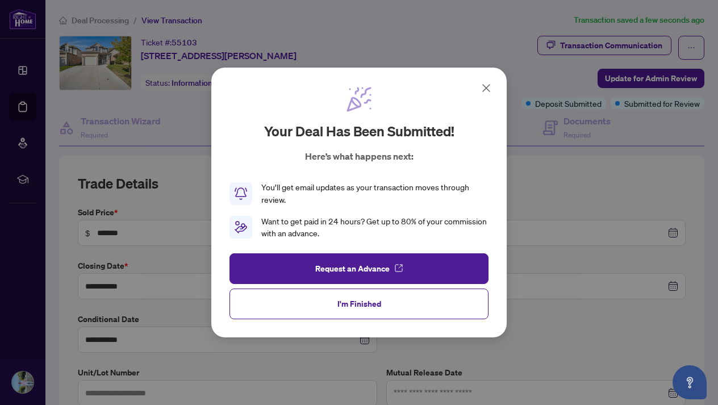
click at [485, 87] on icon at bounding box center [486, 88] width 7 height 7
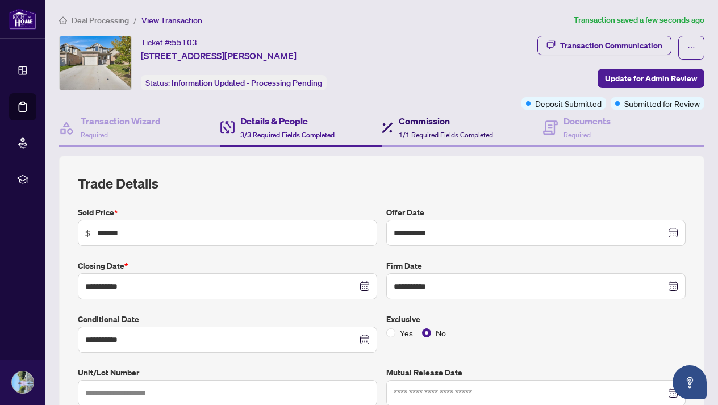
click at [441, 129] on div "Commission 1/1 Required Fields Completed" at bounding box center [446, 127] width 94 height 27
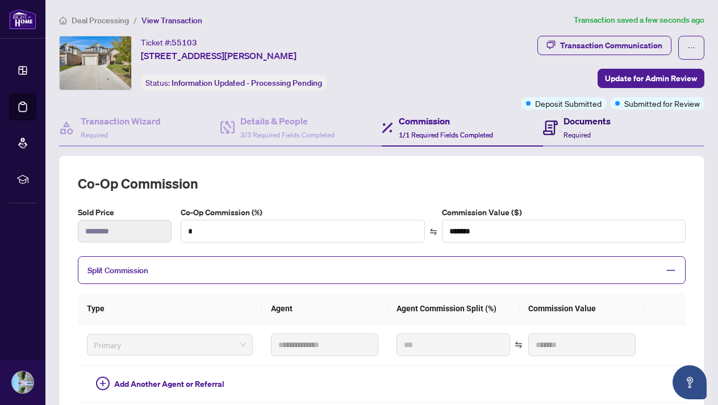
click at [579, 123] on h4 "Documents" at bounding box center [587, 121] width 47 height 14
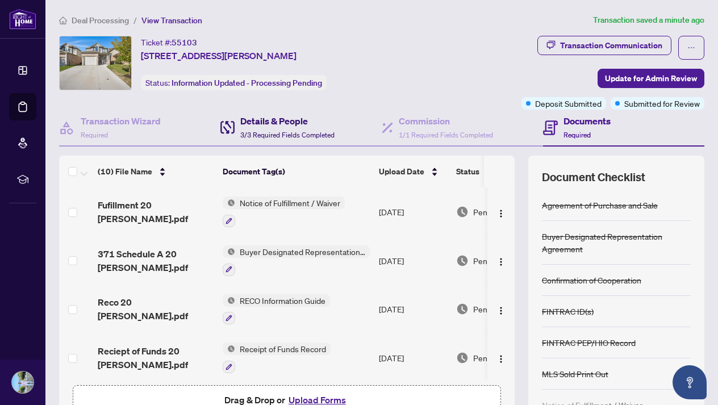
click at [283, 126] on h4 "Details & People" at bounding box center [287, 121] width 94 height 14
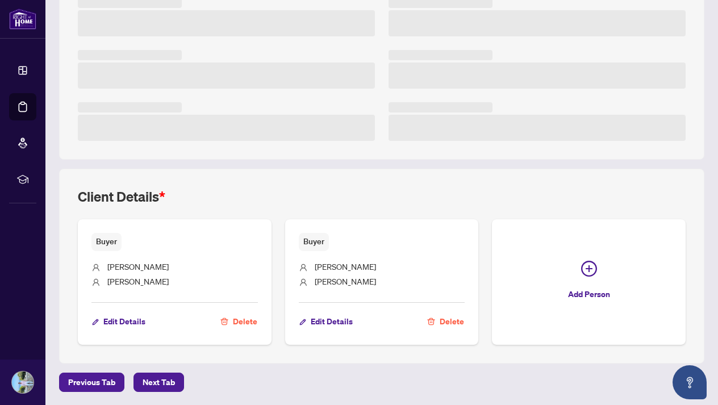
scroll to position [260, 0]
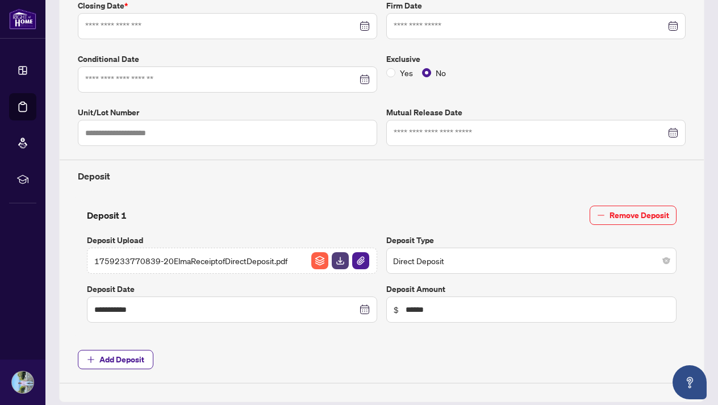
click at [599, 268] on span "Direct Deposit" at bounding box center [531, 261] width 277 height 22
type input "**********"
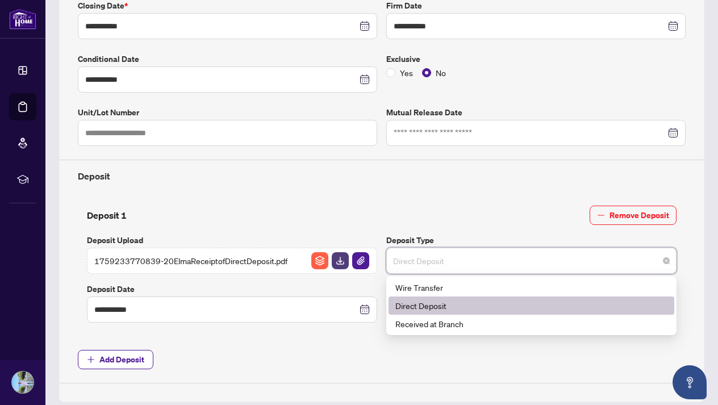
click at [541, 206] on div "Deposit 1 Remove Deposit" at bounding box center [382, 215] width 590 height 19
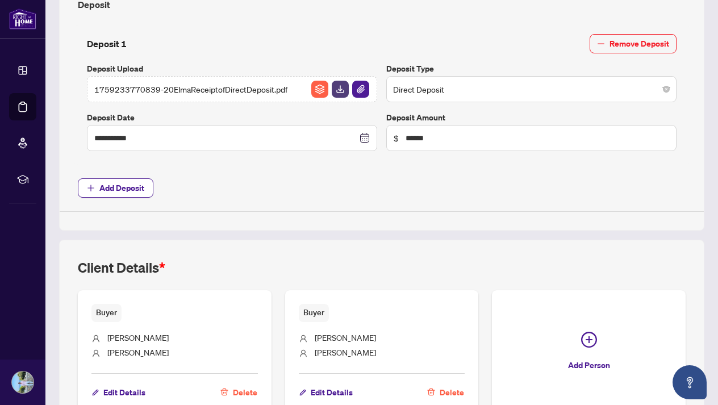
scroll to position [453, 0]
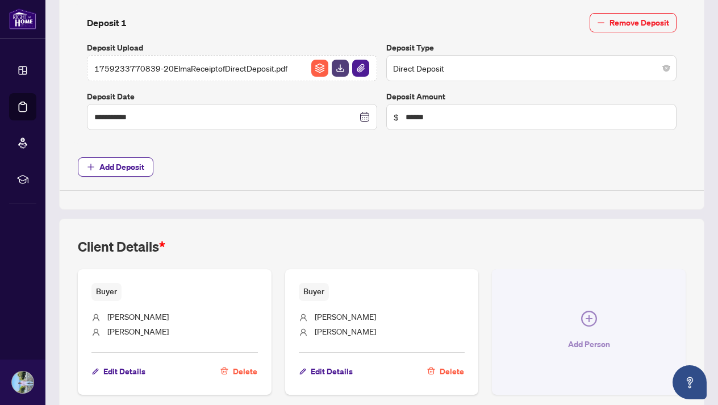
click at [592, 323] on icon "plus-circle" at bounding box center [589, 319] width 16 height 16
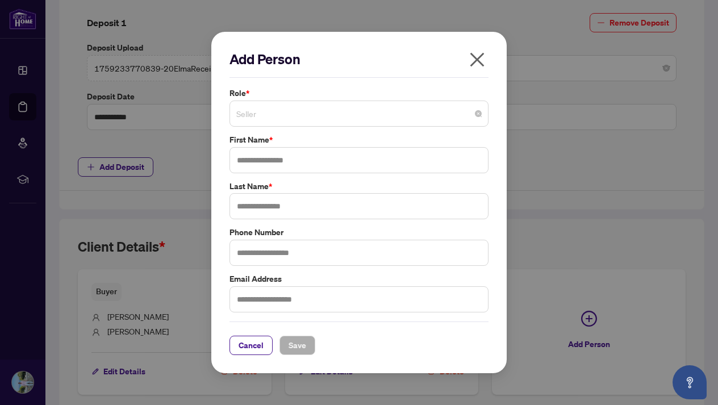
click at [318, 104] on span "Seller" at bounding box center [358, 114] width 245 height 22
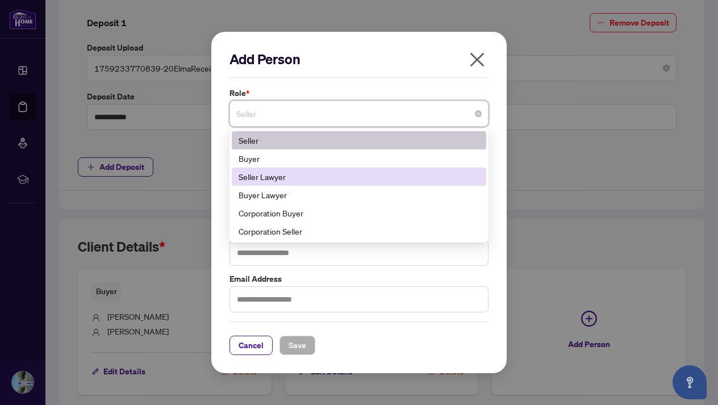
click at [322, 178] on div "Seller Lawyer" at bounding box center [359, 176] width 241 height 12
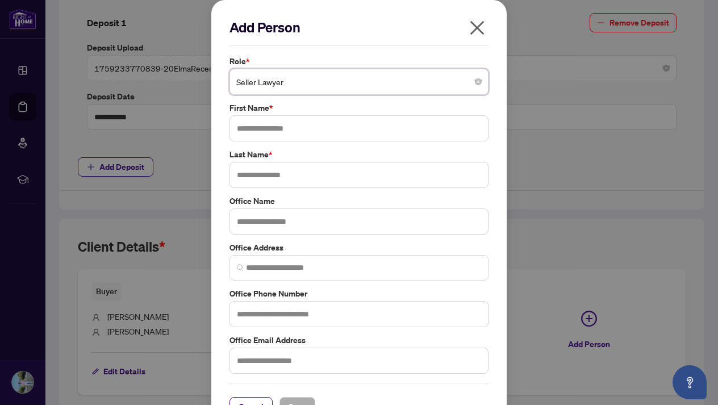
click at [310, 87] on span "Seller Lawyer" at bounding box center [358, 82] width 245 height 22
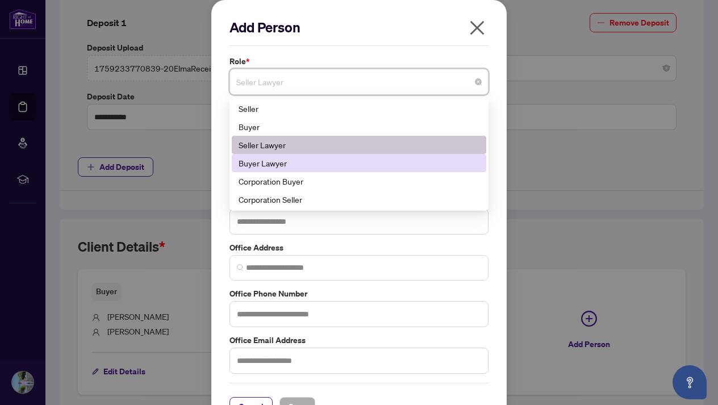
click at [309, 164] on div "Buyer Lawyer" at bounding box center [359, 163] width 241 height 12
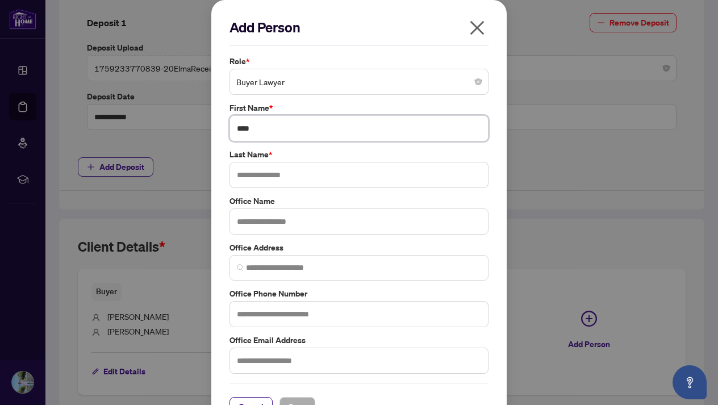
type input "****"
type input "********"
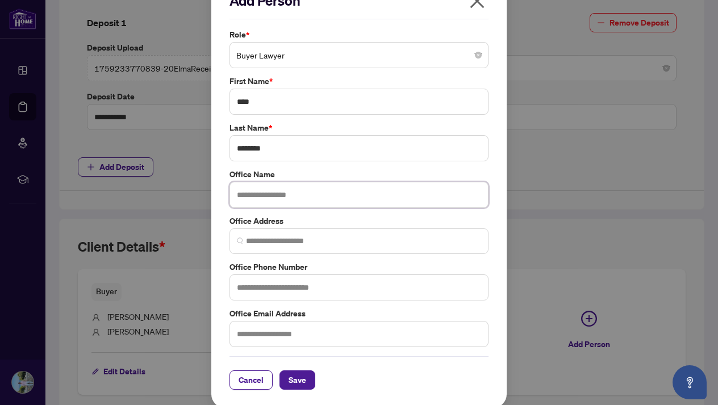
scroll to position [26, 0]
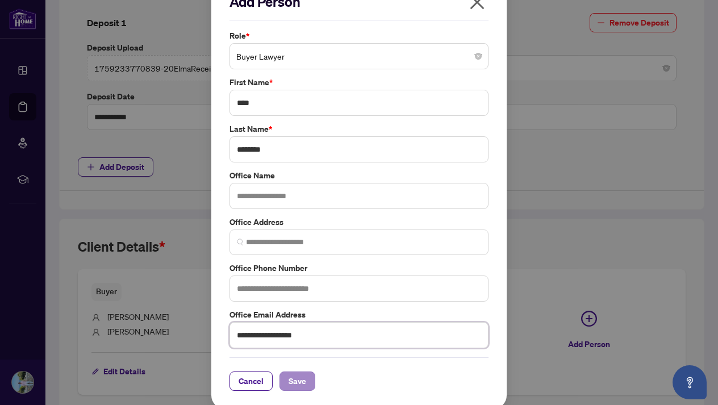
type input "**********"
click at [306, 382] on span "Save" at bounding box center [298, 381] width 18 height 18
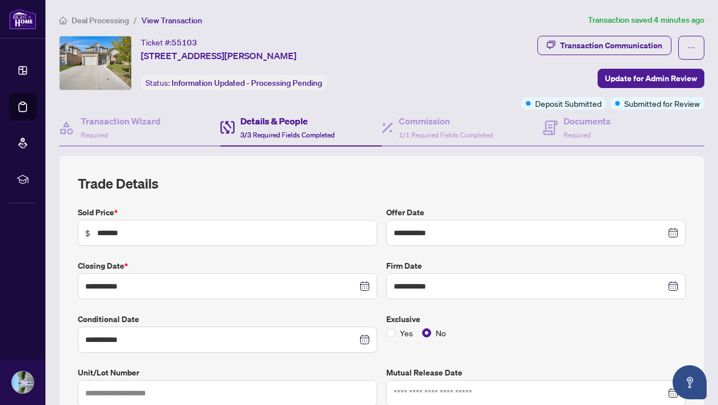
scroll to position [0, 0]
click at [577, 135] on span "Required" at bounding box center [577, 135] width 27 height 9
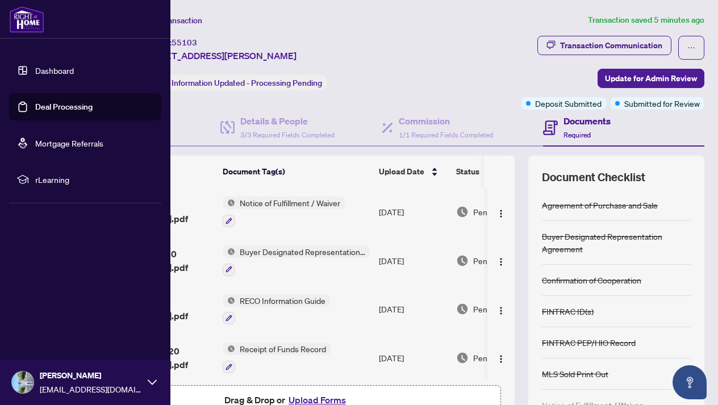
click at [48, 108] on link "Deal Processing" at bounding box center [63, 107] width 57 height 10
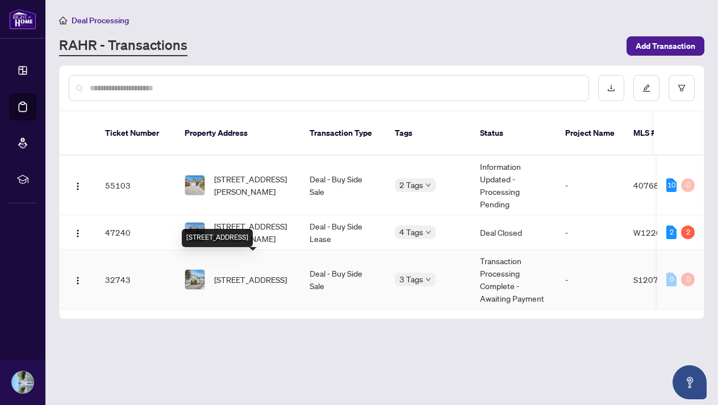
click at [263, 273] on span "73 Barre Dr, Barrie, Ontario L4N 7P1, Canada" at bounding box center [250, 279] width 73 height 12
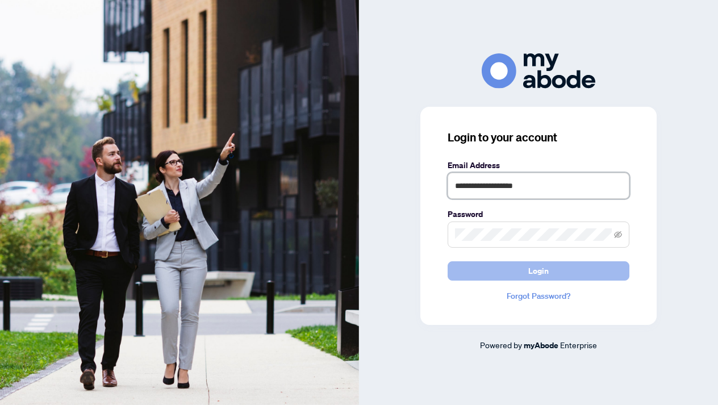
type input "**********"
click at [505, 275] on button "Login" at bounding box center [539, 270] width 182 height 19
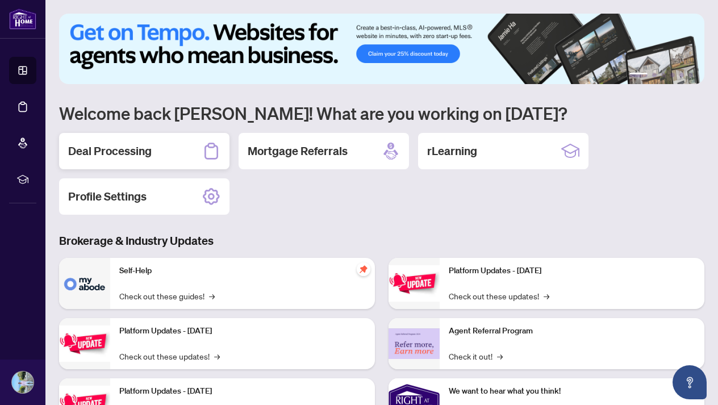
click at [153, 152] on div "Deal Processing" at bounding box center [144, 151] width 170 height 36
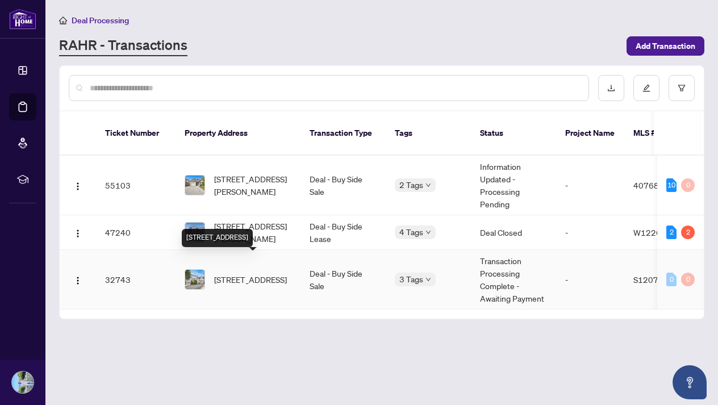
click at [260, 273] on span "73 Barre Dr, Barrie, Ontario L4N 7P1, Canada" at bounding box center [250, 279] width 73 height 12
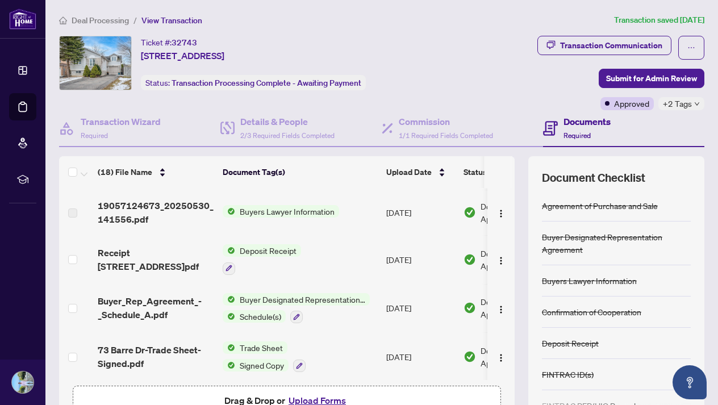
scroll to position [47, 0]
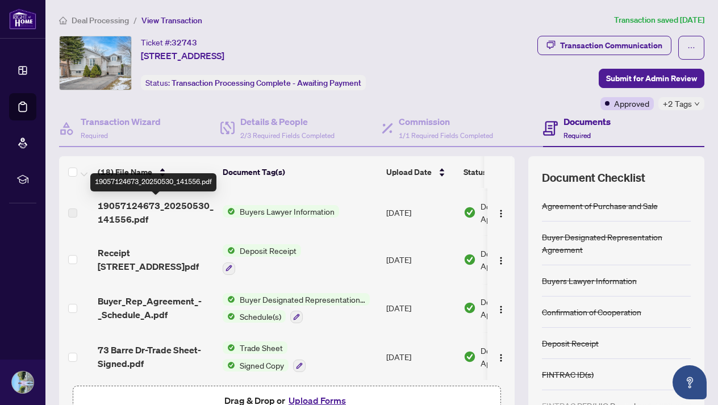
click at [132, 210] on span "19057124673_20250530_141556.pdf" at bounding box center [156, 212] width 116 height 27
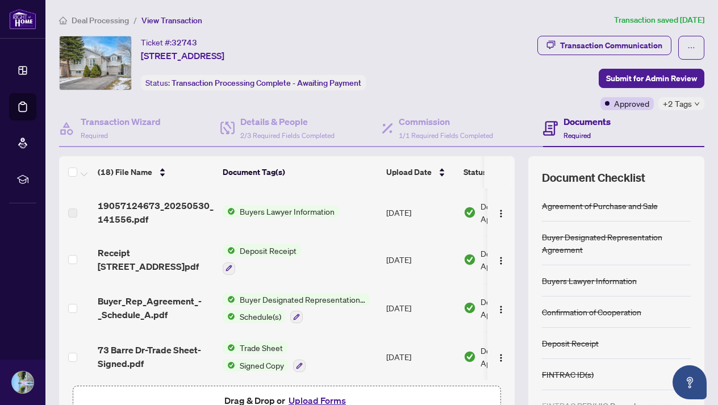
click at [253, 210] on span "Buyers Lawyer Information" at bounding box center [287, 211] width 104 height 12
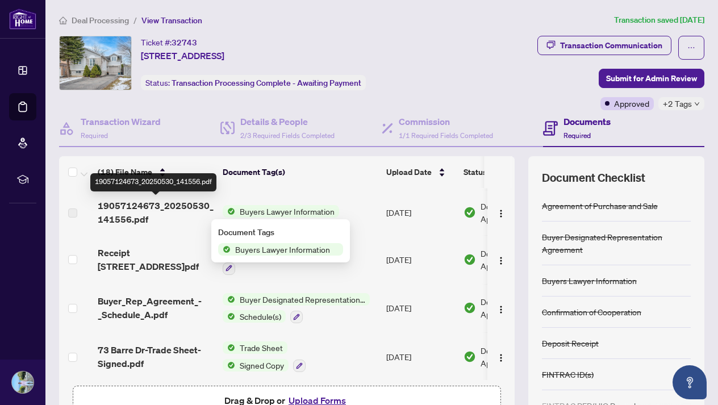
click at [184, 207] on span "19057124673_20250530_141556.pdf" at bounding box center [156, 212] width 116 height 27
click at [184, 220] on span "19057124673_20250530_141556.pdf" at bounding box center [156, 212] width 116 height 27
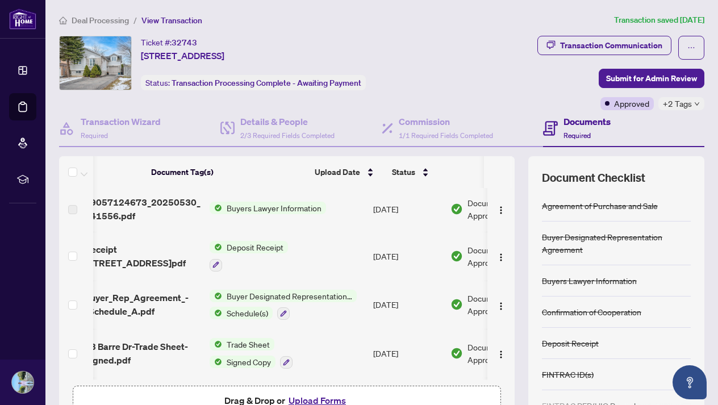
scroll to position [51, 0]
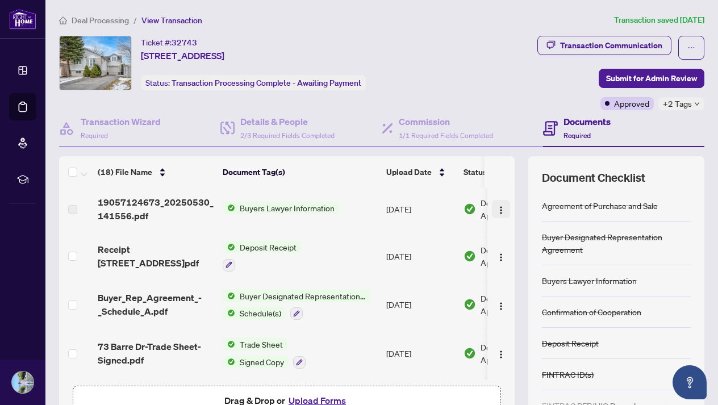
click at [498, 208] on img "button" at bounding box center [501, 210] width 9 height 9
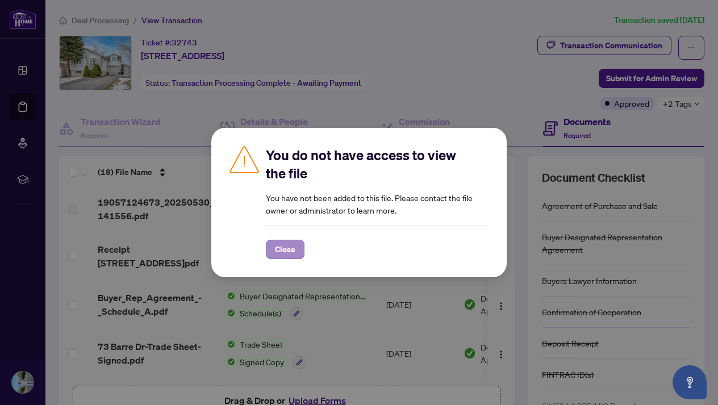
click at [293, 247] on span "Close" at bounding box center [285, 249] width 20 height 18
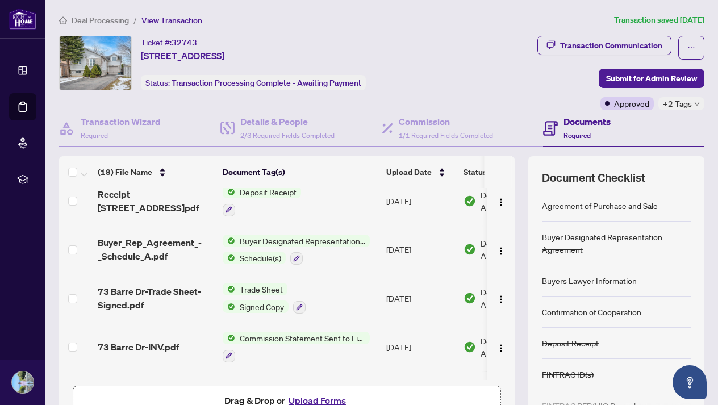
scroll to position [106, 0]
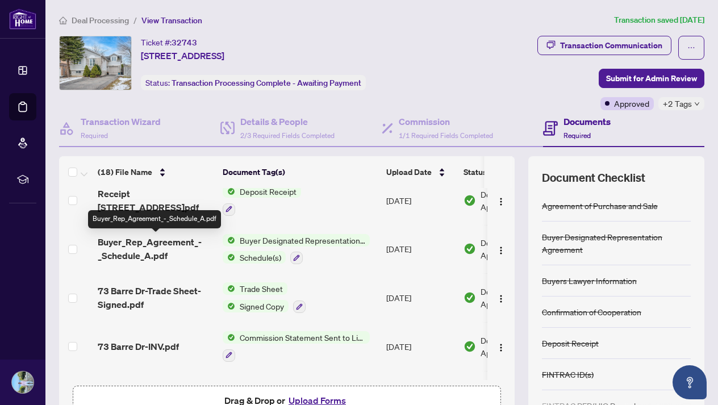
click at [154, 249] on span "Buyer_Rep_Agreement_-_Schedule_A.pdf" at bounding box center [156, 248] width 116 height 27
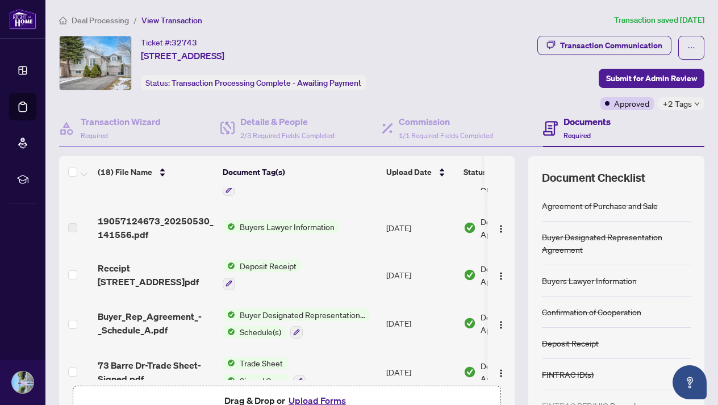
scroll to position [33, 0]
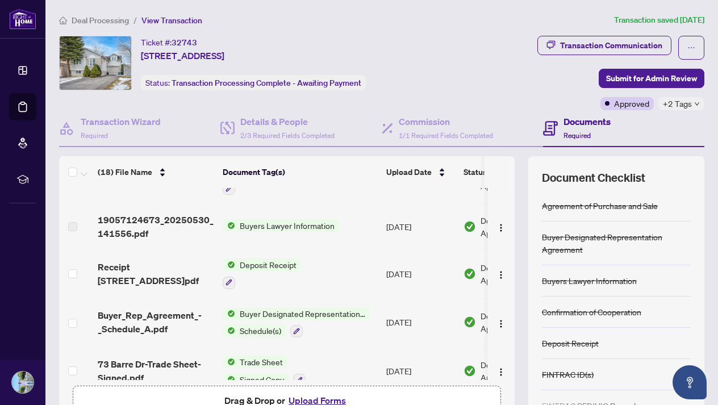
click at [172, 273] on span "Receipt 73 Barre Drive.pdf" at bounding box center [156, 273] width 116 height 27
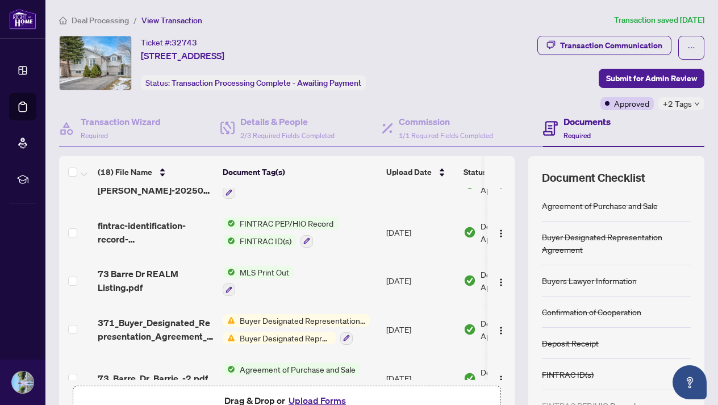
scroll to position [654, 0]
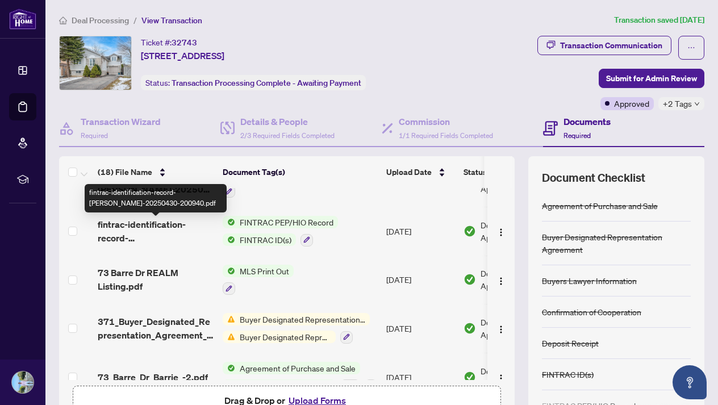
click at [169, 240] on span "fintrac-identification-record-jacob-bielak-20250430-200940.pdf" at bounding box center [156, 231] width 116 height 27
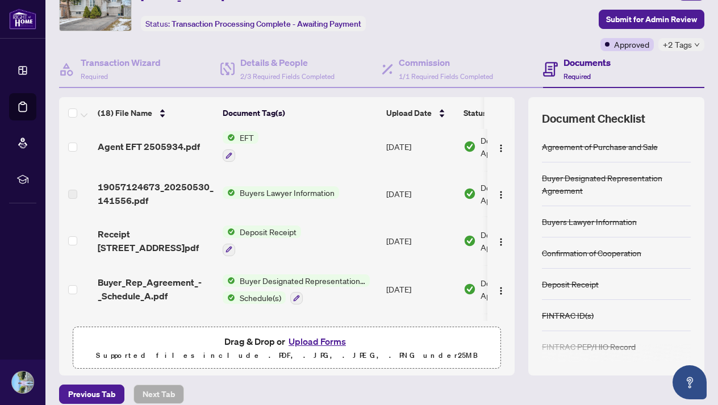
scroll to position [15, 0]
